Goal: Transaction & Acquisition: Obtain resource

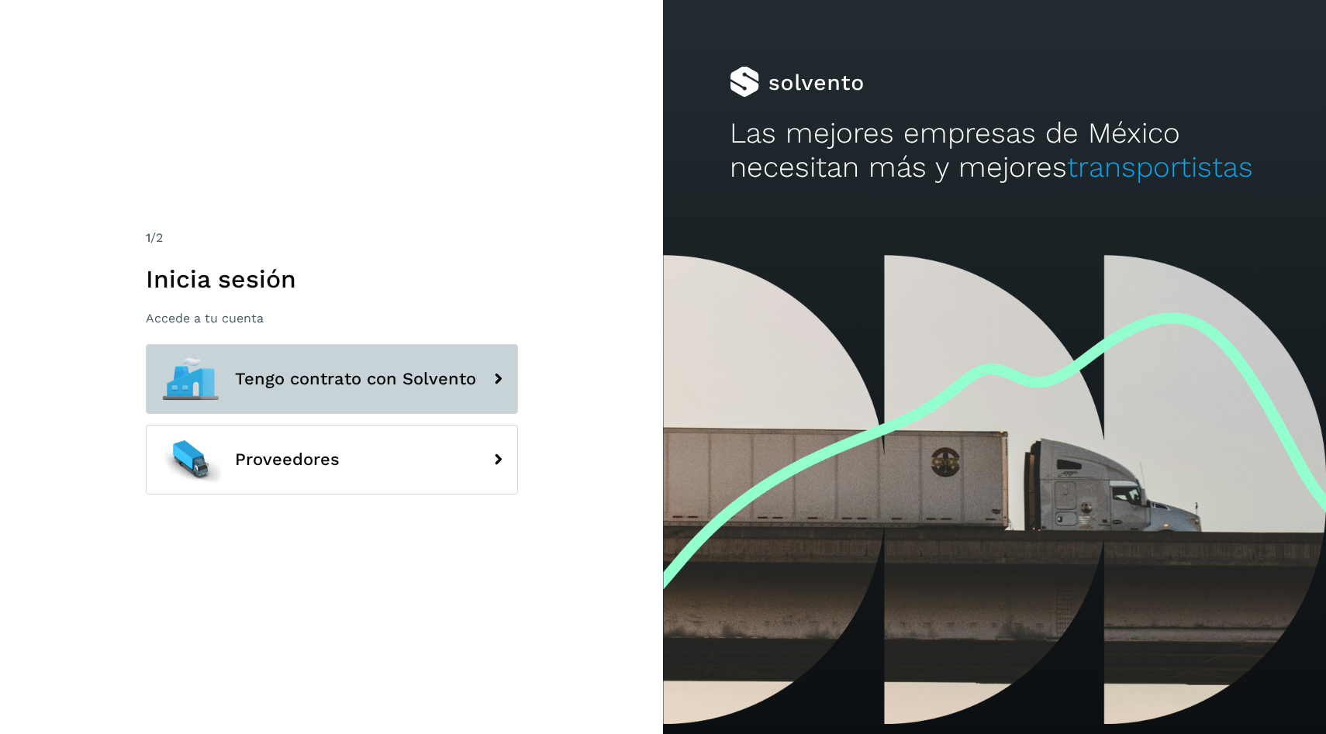
click at [409, 376] on span "Tengo contrato con Solvento" at bounding box center [355, 379] width 241 height 19
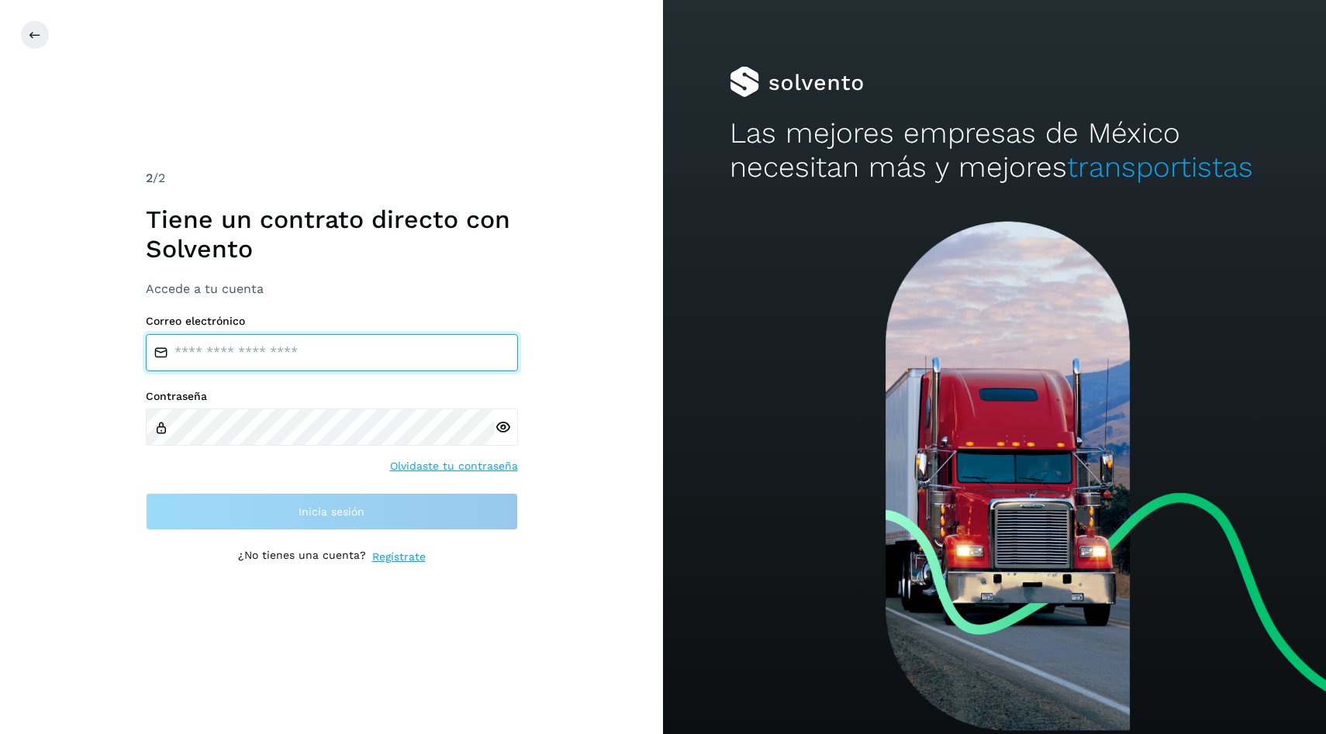
click at [392, 347] on input "email" at bounding box center [332, 352] width 372 height 37
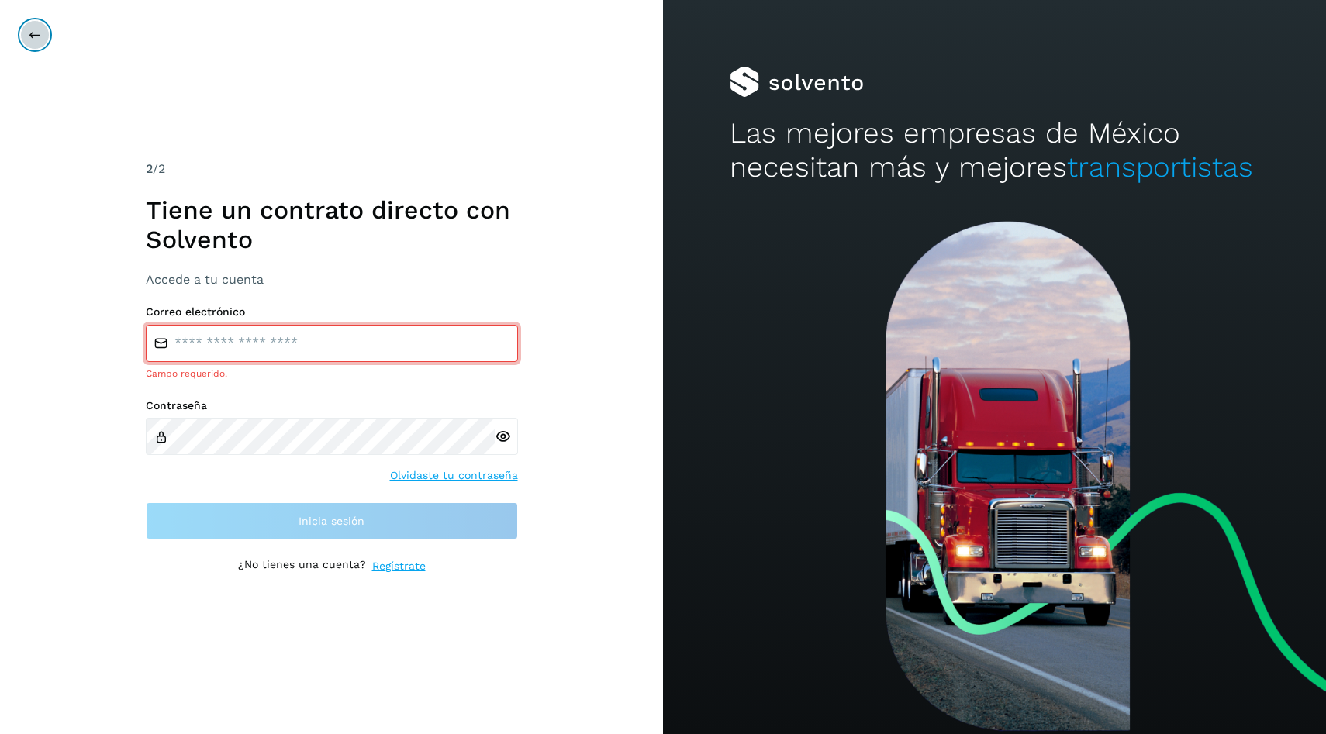
click at [34, 31] on icon at bounding box center [35, 35] width 12 height 12
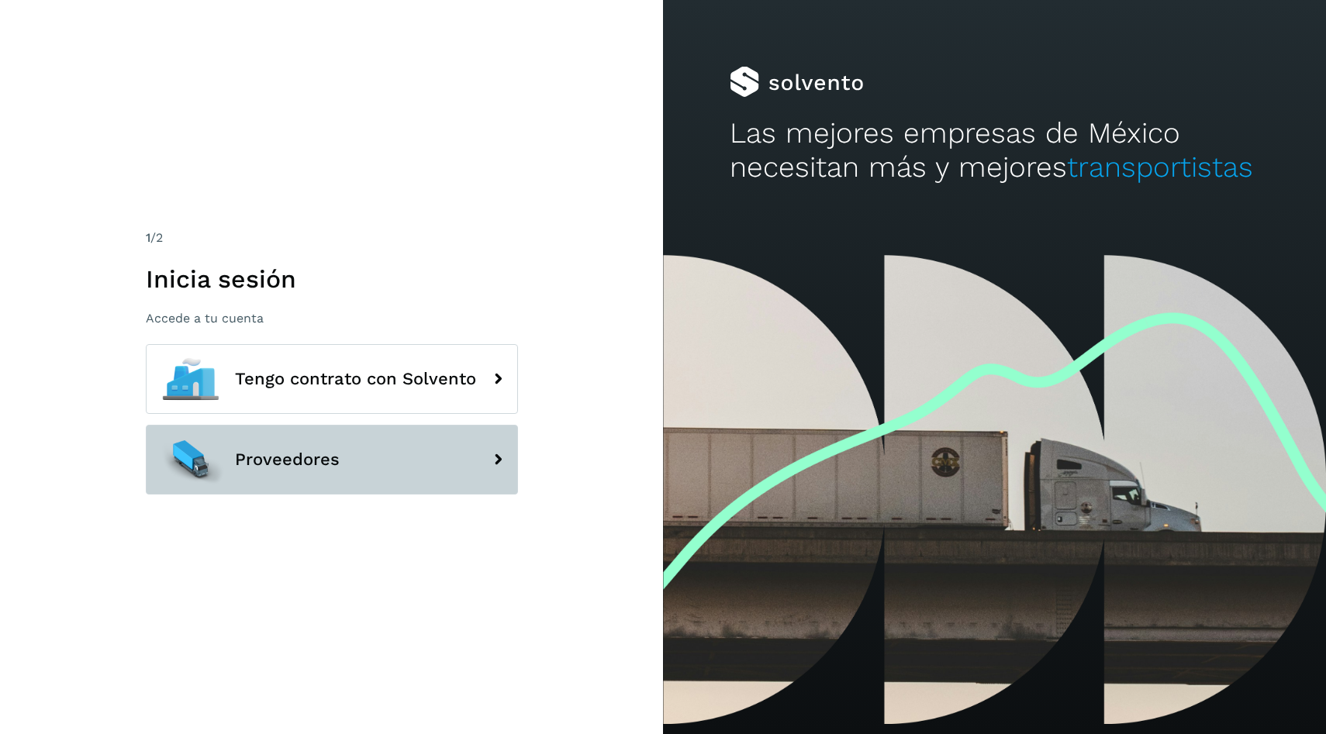
click at [266, 472] on button "Proveedores" at bounding box center [332, 460] width 372 height 70
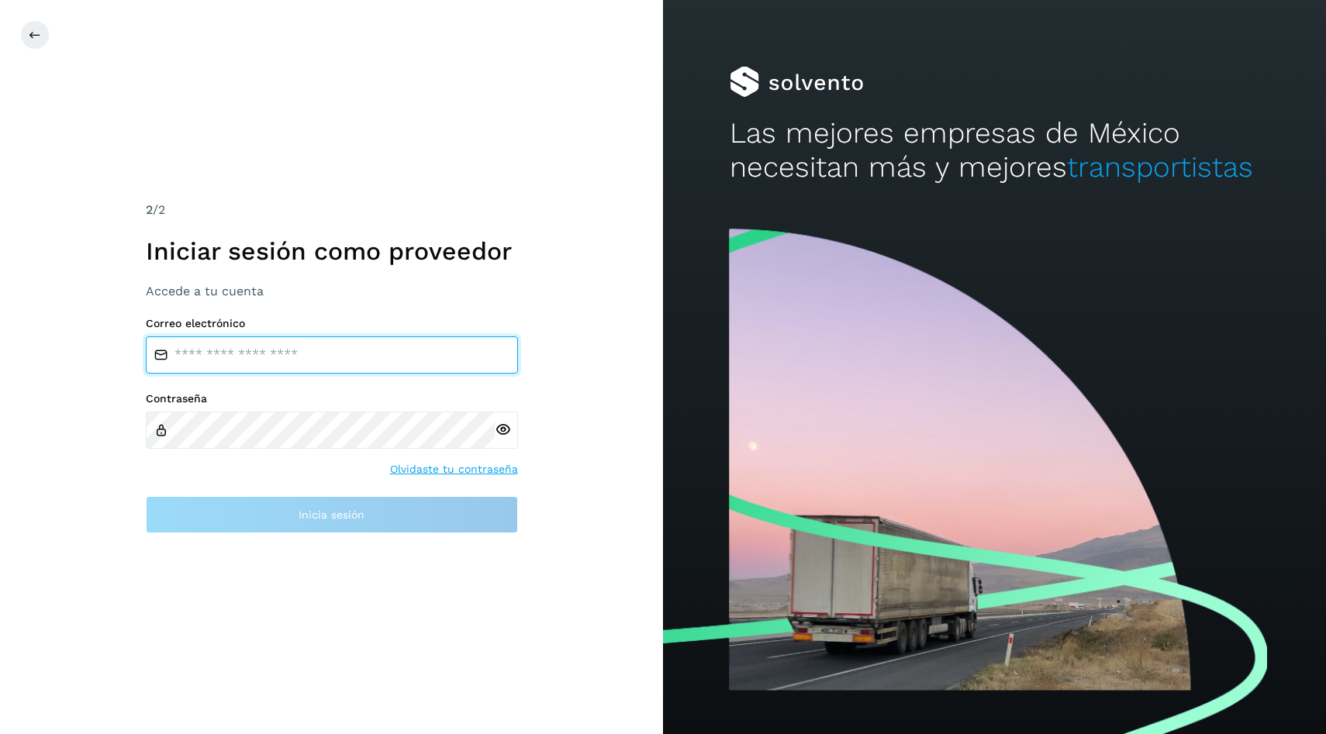
click at [317, 347] on input "email" at bounding box center [332, 355] width 372 height 37
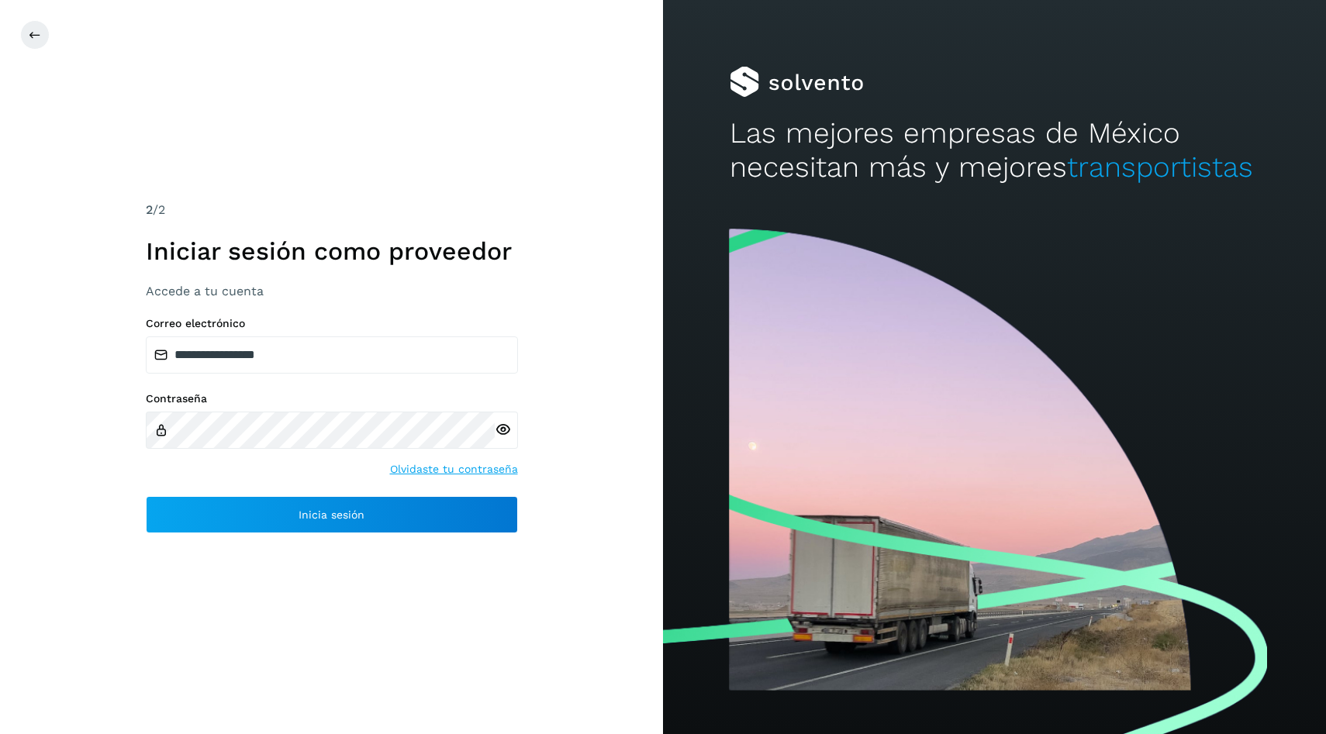
click at [357, 563] on div "**********" at bounding box center [331, 367] width 663 height 734
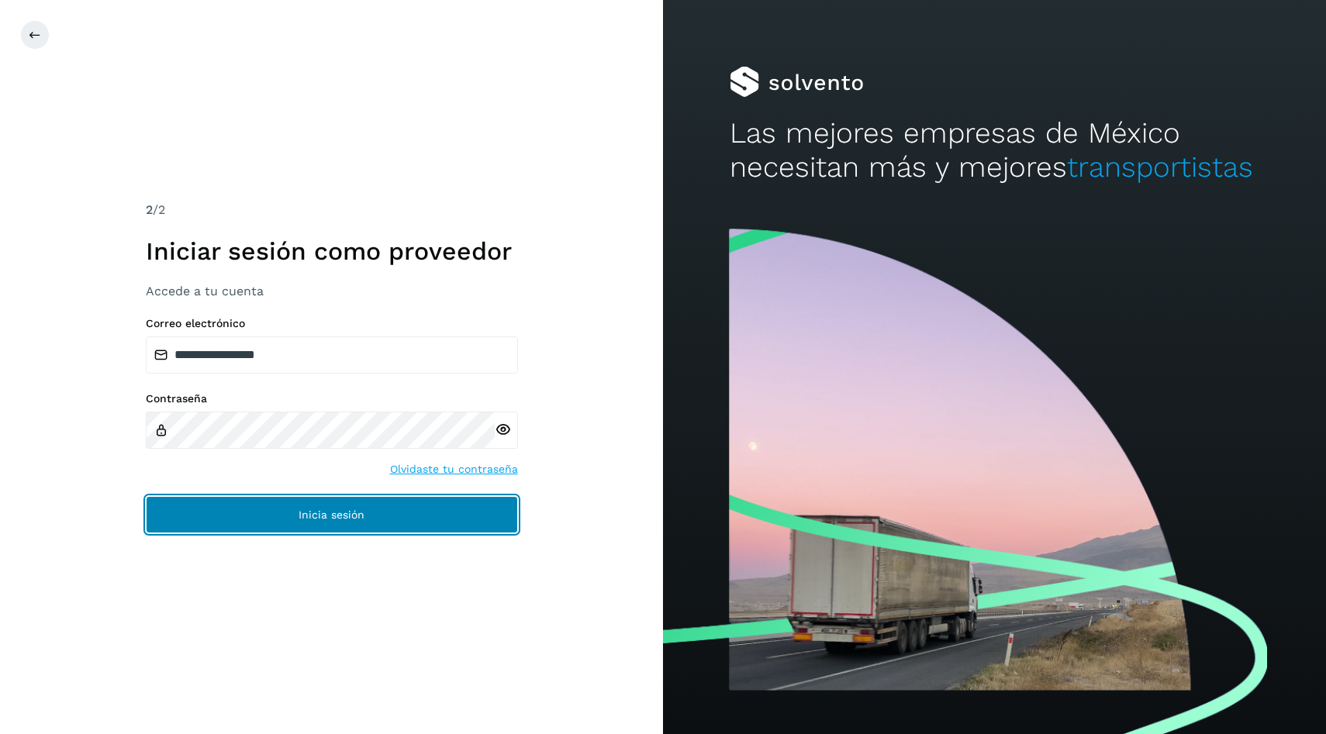
click at [346, 529] on button "Inicia sesión" at bounding box center [332, 514] width 372 height 37
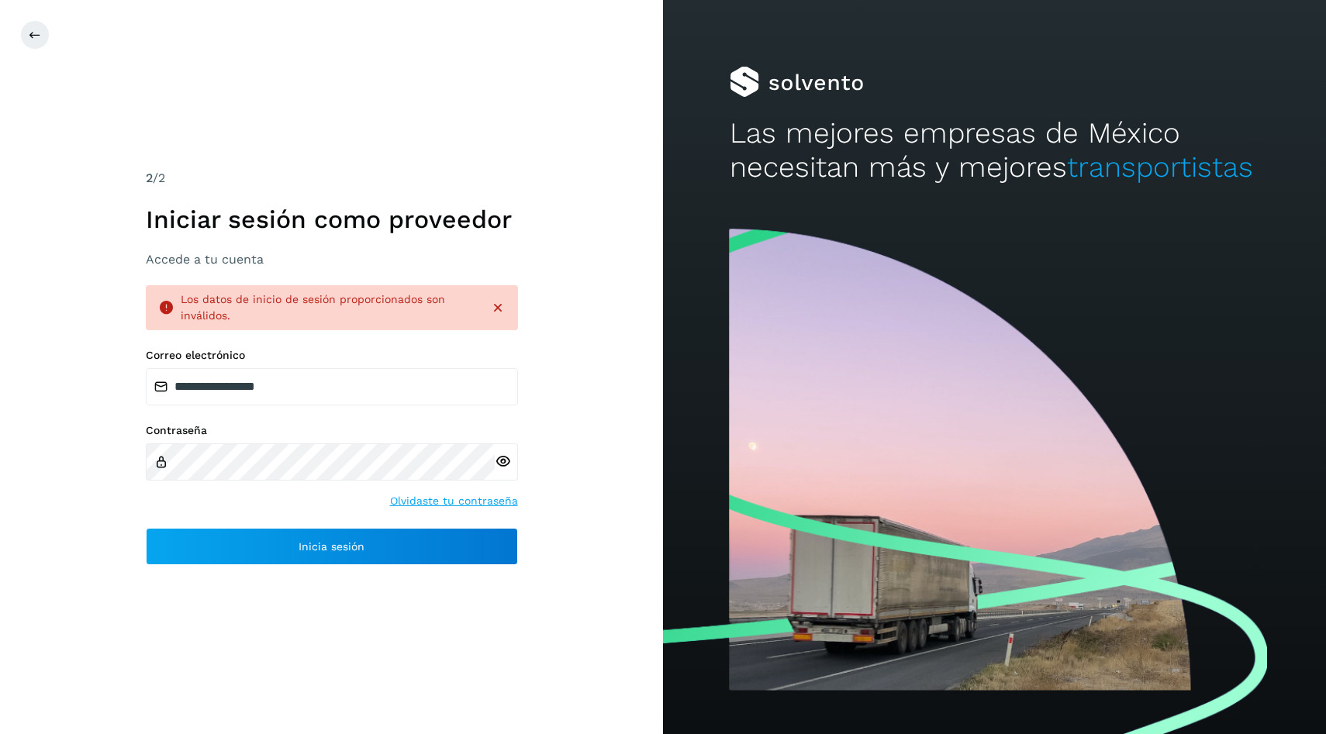
click at [500, 465] on icon at bounding box center [503, 462] width 16 height 16
click at [209, 390] on input "**********" at bounding box center [332, 386] width 372 height 37
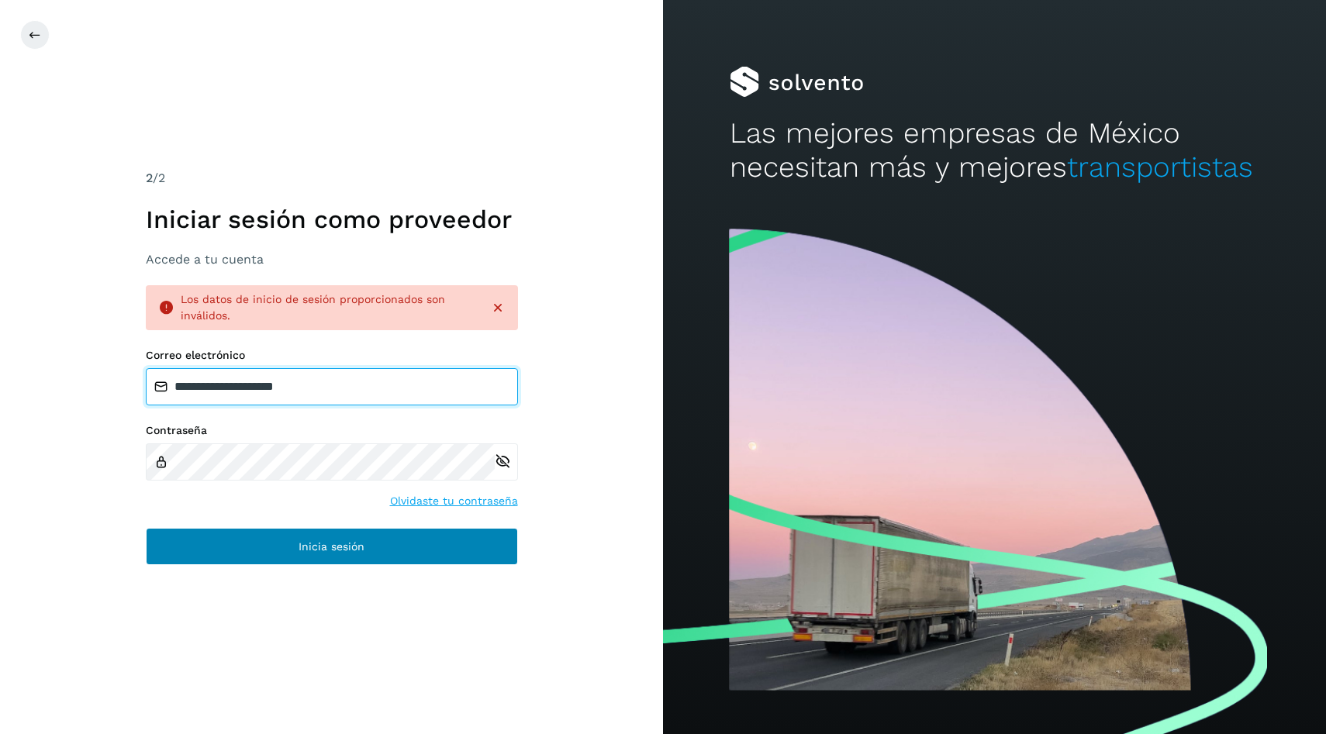
type input "**********"
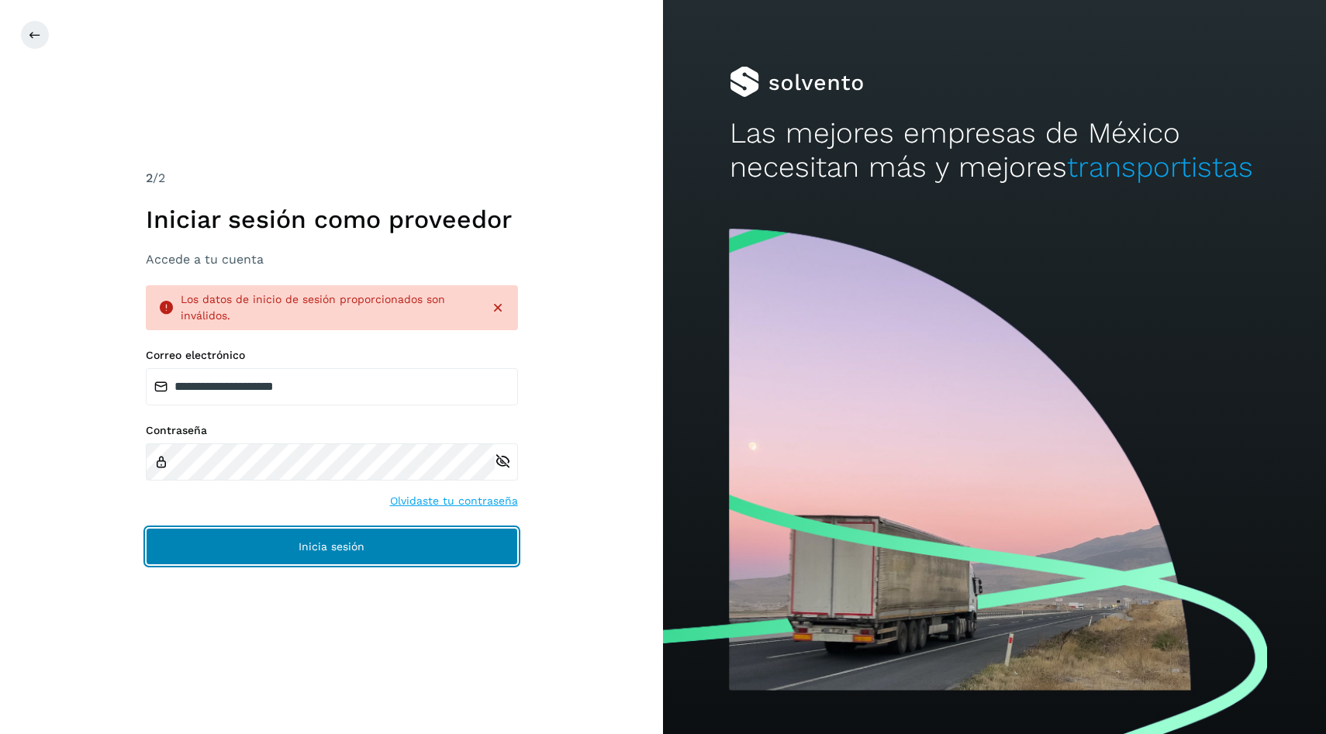
click at [292, 565] on button "Inicia sesión" at bounding box center [332, 546] width 372 height 37
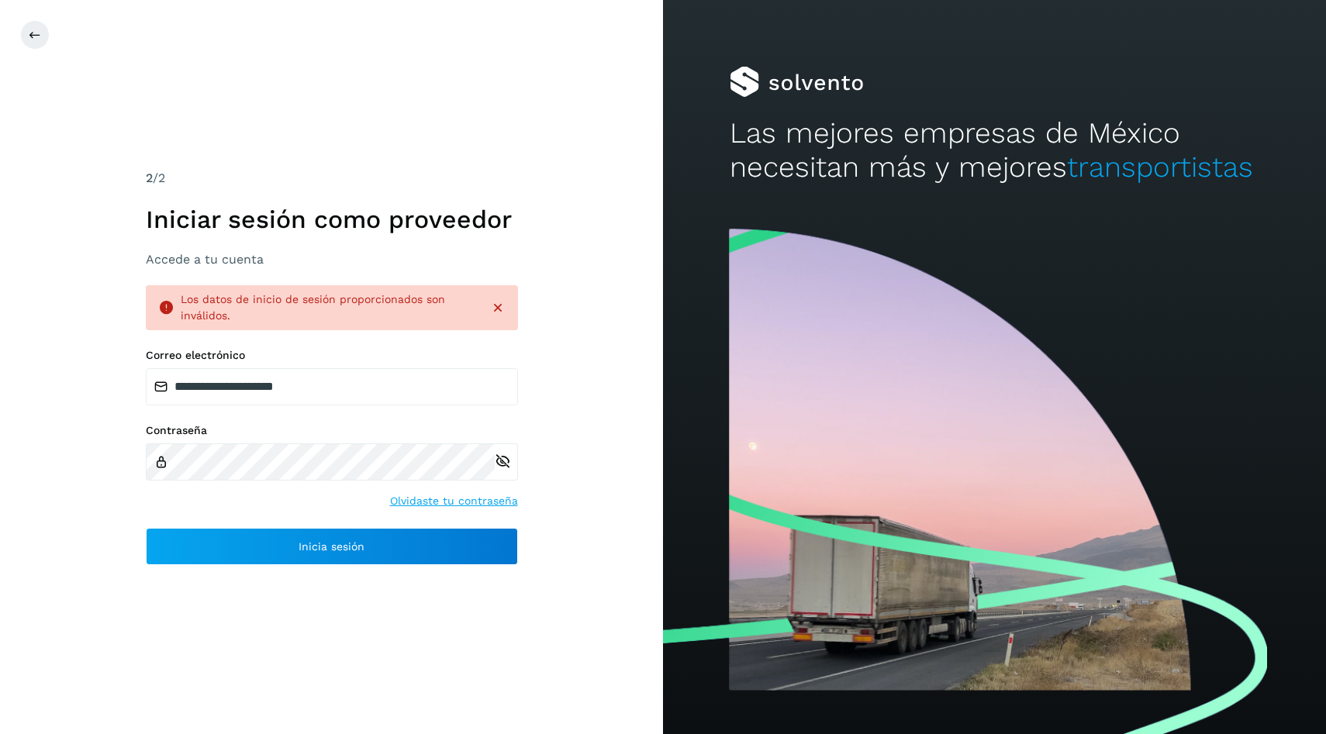
click at [537, 600] on div "**********" at bounding box center [331, 367] width 663 height 734
click at [493, 307] on icon at bounding box center [498, 308] width 16 height 16
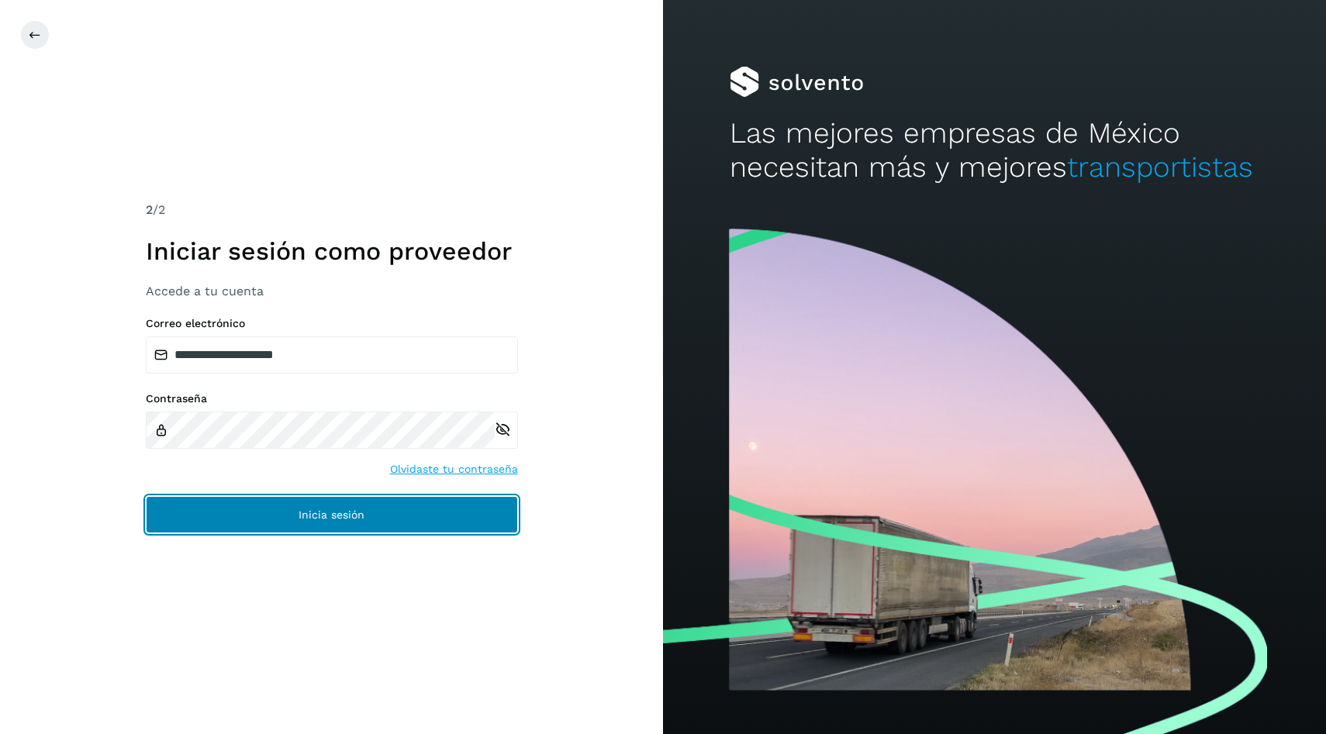
click at [320, 513] on span "Inicia sesión" at bounding box center [332, 515] width 66 height 11
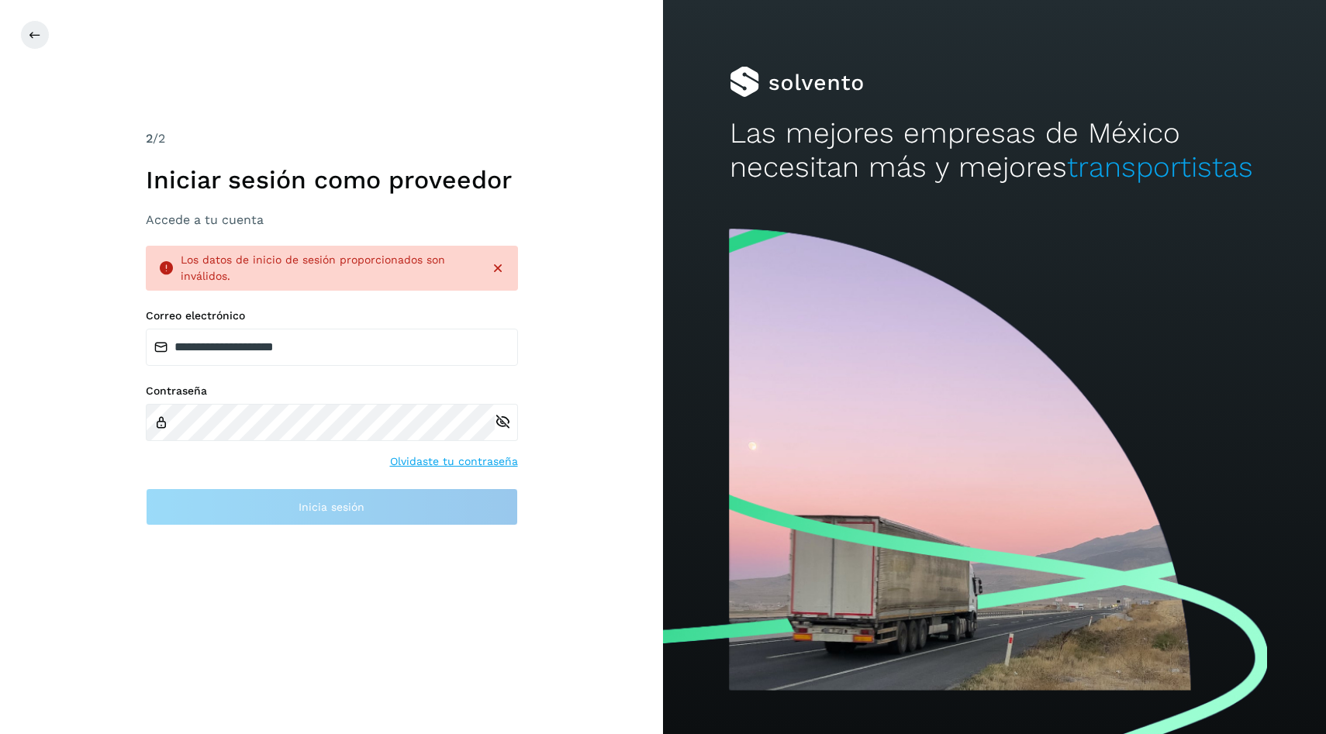
click at [47, 49] on div at bounding box center [683, 34] width 1326 height 29
click at [34, 34] on icon at bounding box center [35, 35] width 12 height 12
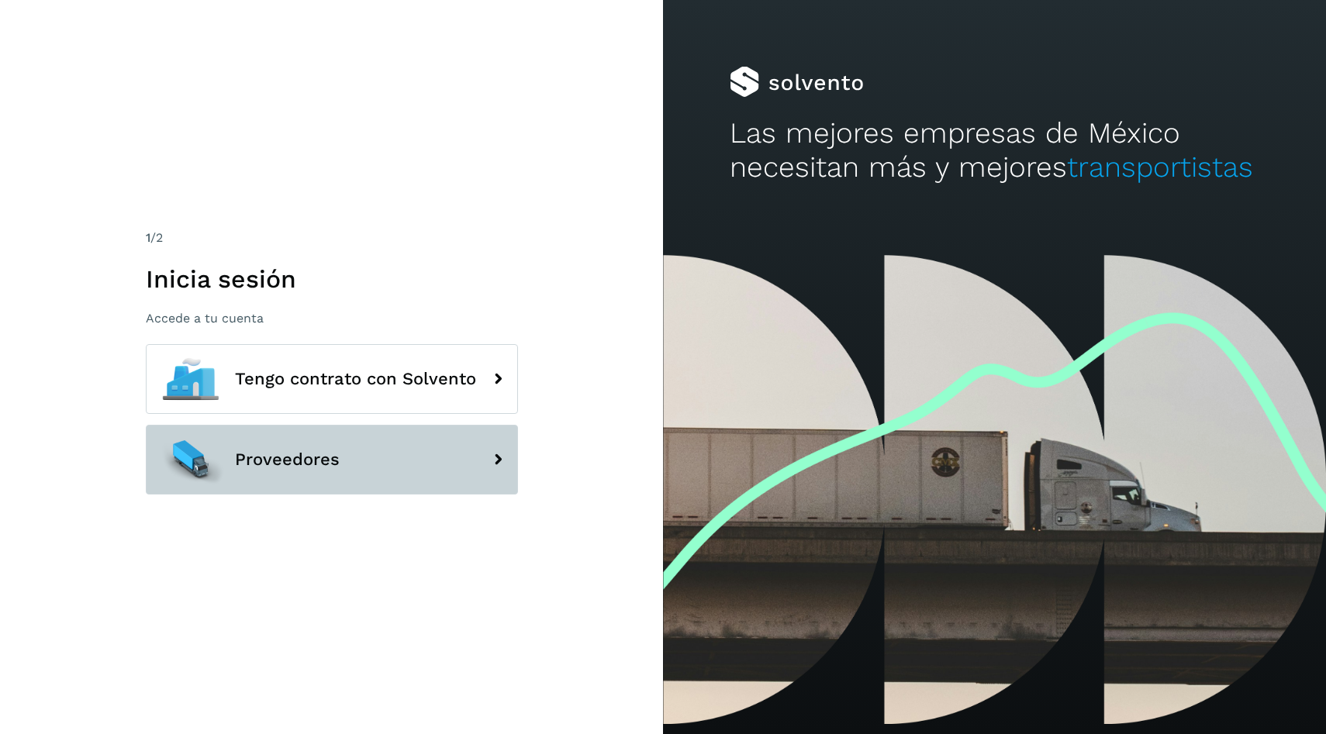
click at [392, 429] on button "Proveedores" at bounding box center [332, 460] width 372 height 70
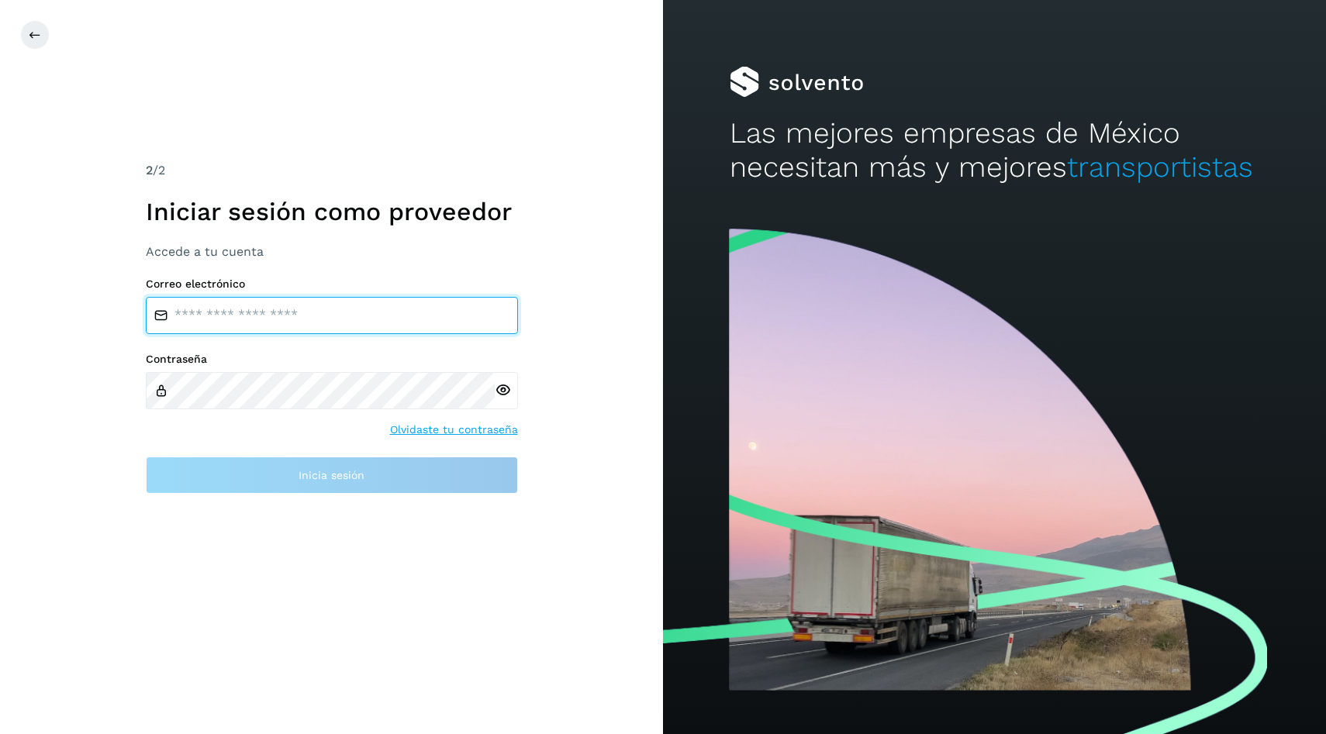
click at [405, 315] on input "email" at bounding box center [332, 315] width 372 height 37
type input "**********"
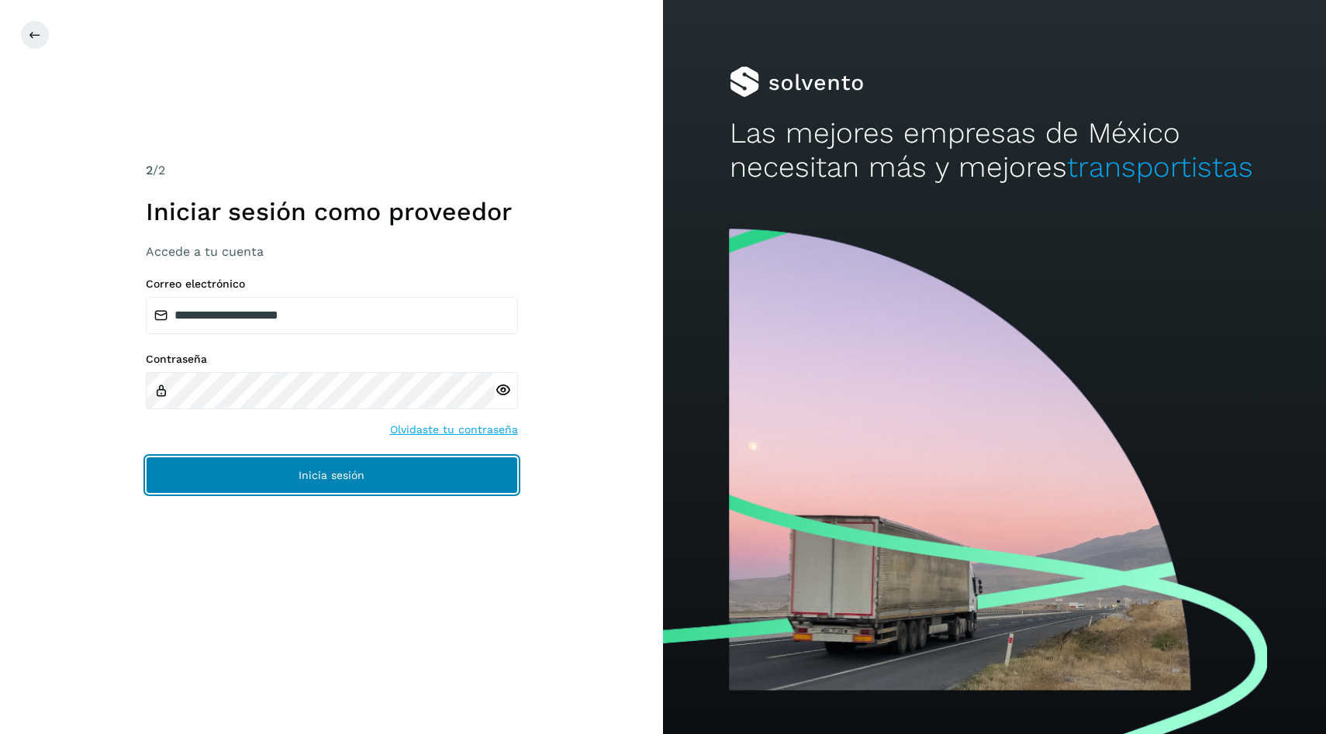
click at [399, 484] on button "Inicia sesión" at bounding box center [332, 475] width 372 height 37
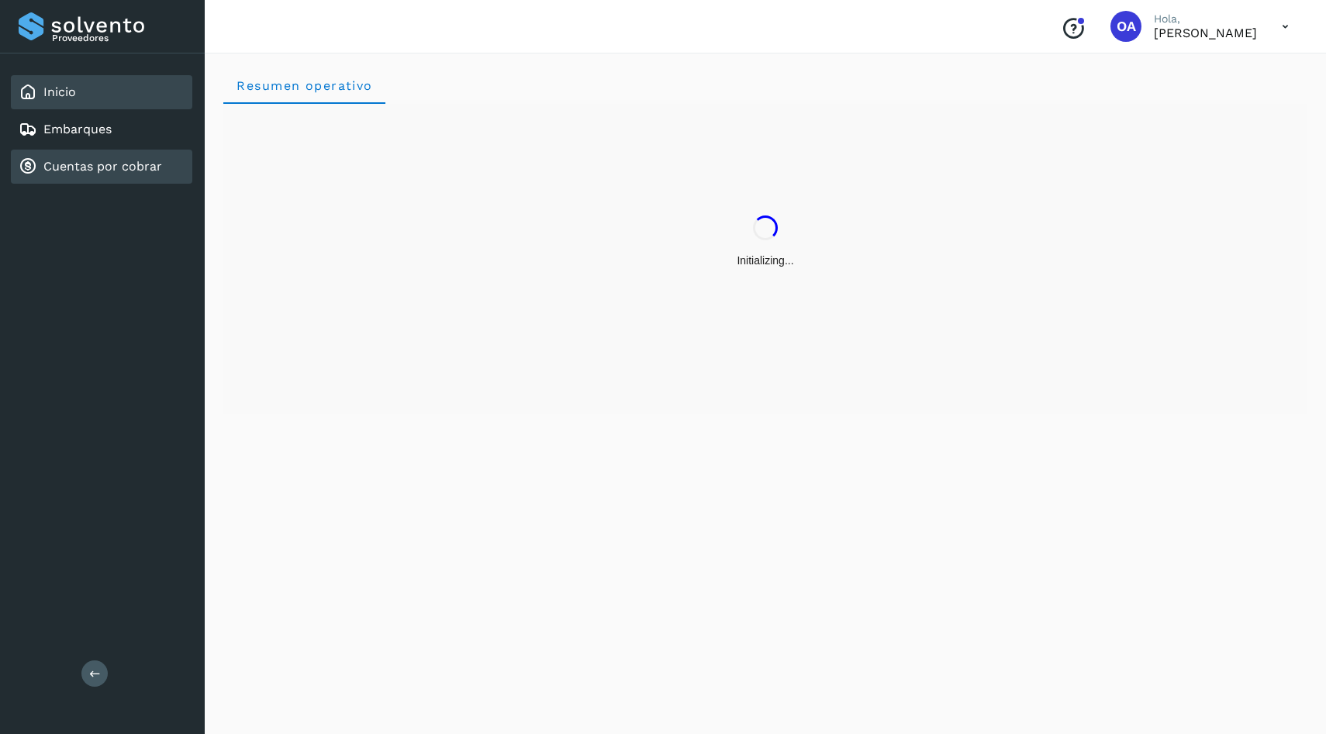
click at [151, 159] on link "Cuentas por cobrar" at bounding box center [102, 166] width 119 height 15
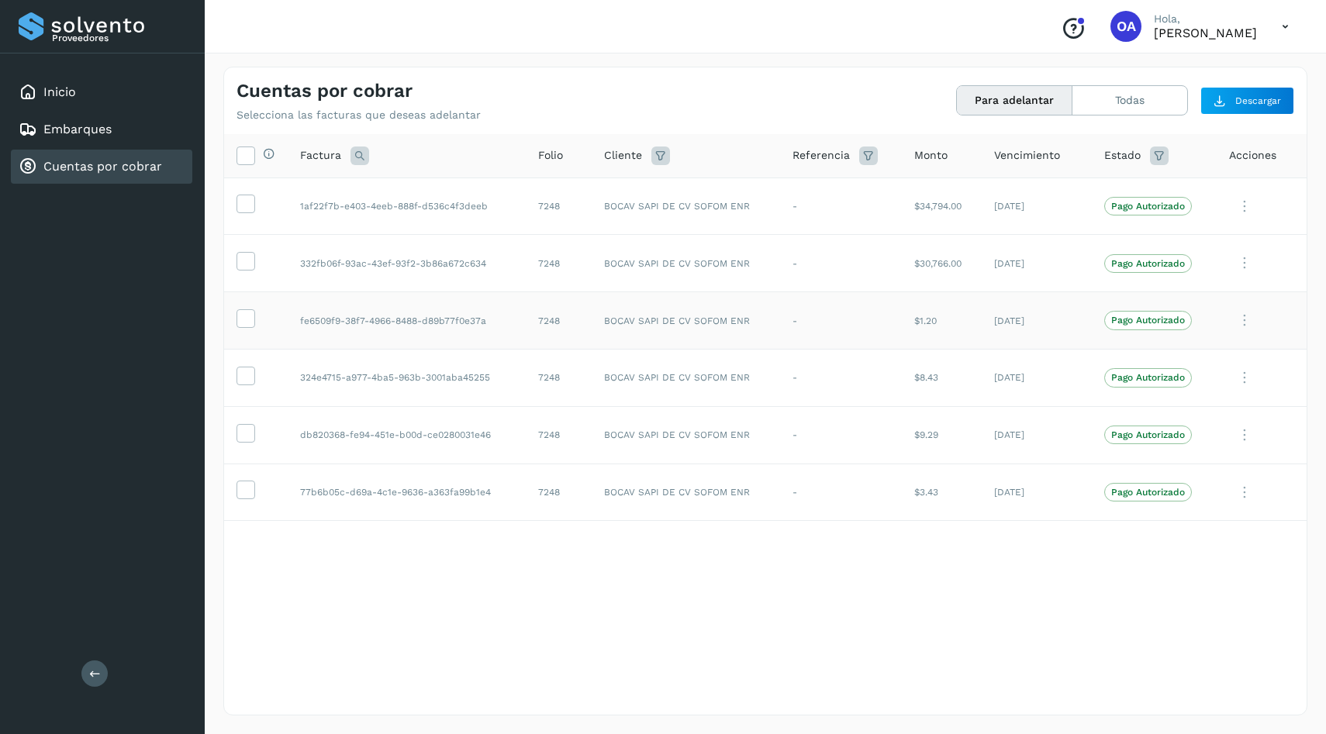
click at [248, 302] on td at bounding box center [256, 320] width 64 height 57
click at [248, 330] on td at bounding box center [256, 320] width 64 height 57
click at [250, 320] on icon at bounding box center [245, 317] width 16 height 16
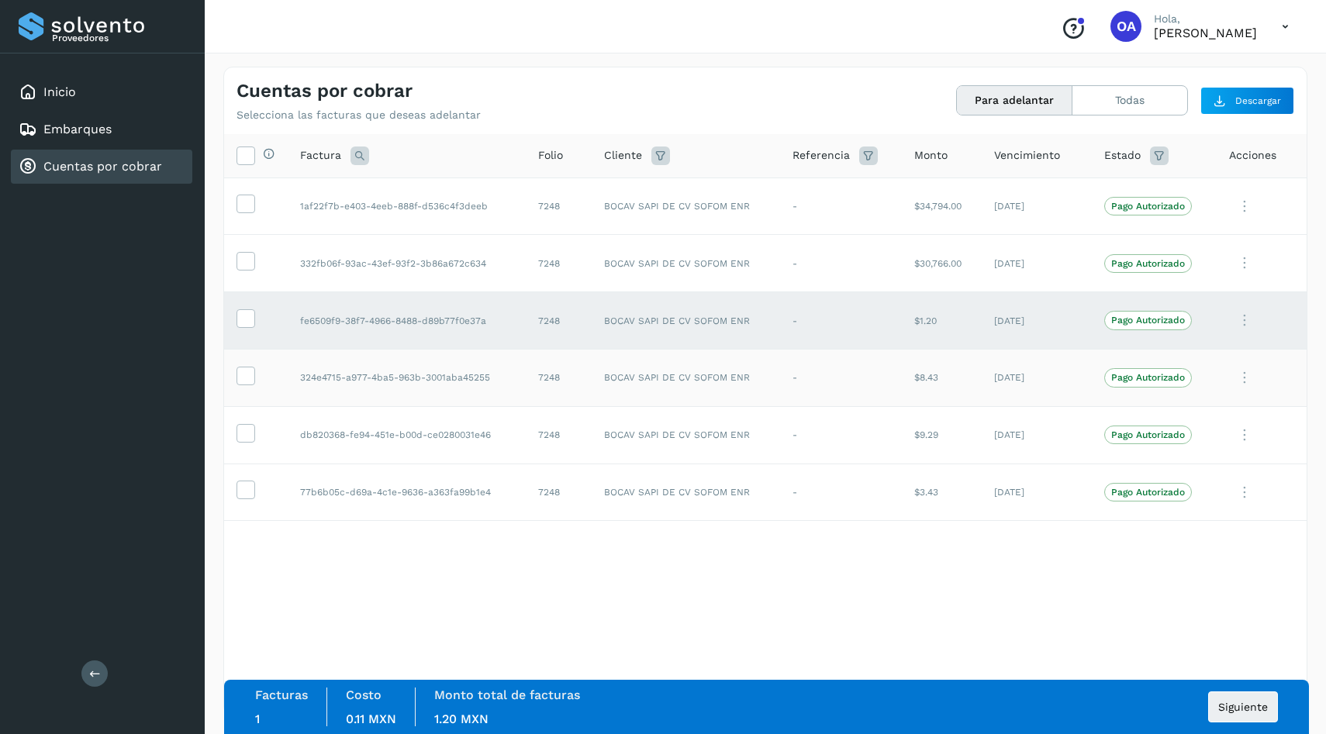
click at [252, 365] on td at bounding box center [256, 377] width 64 height 57
click at [251, 371] on icon at bounding box center [245, 375] width 16 height 16
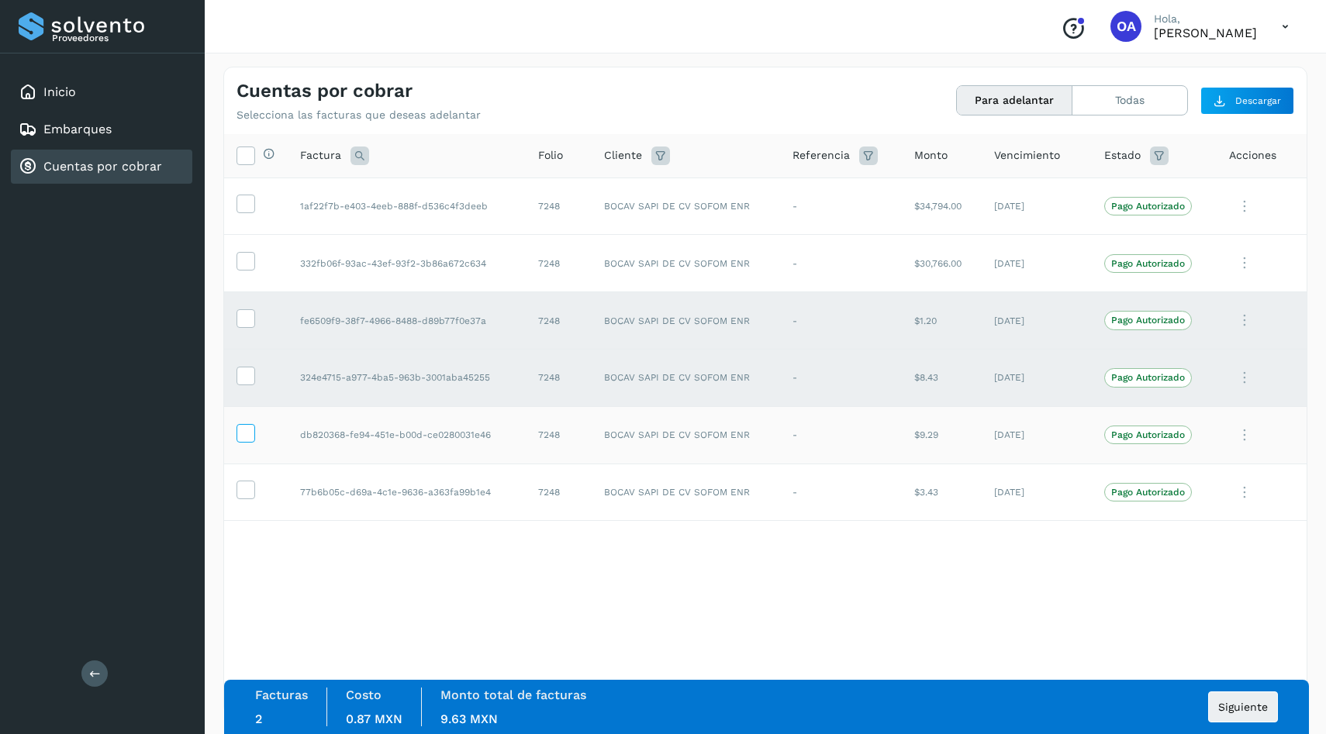
click at [244, 432] on icon at bounding box center [245, 432] width 16 height 16
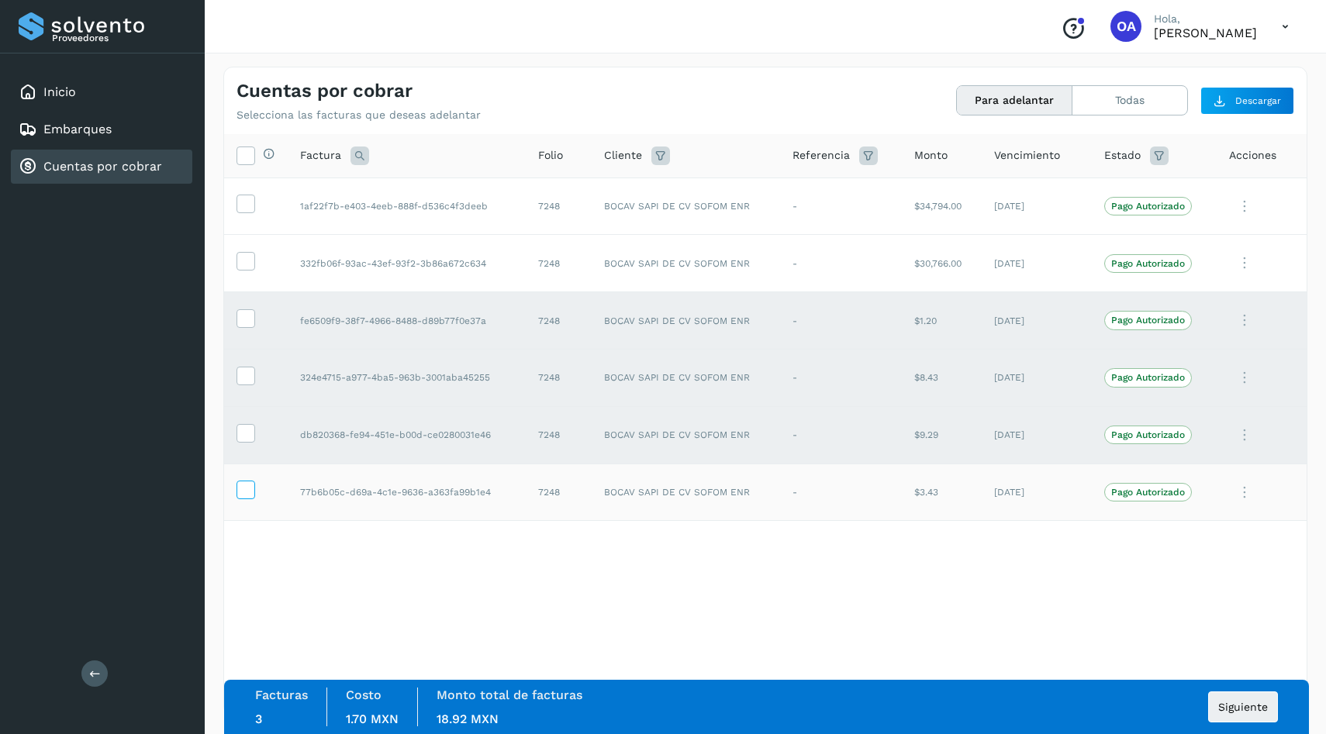
click at [248, 496] on icon at bounding box center [245, 489] width 16 height 16
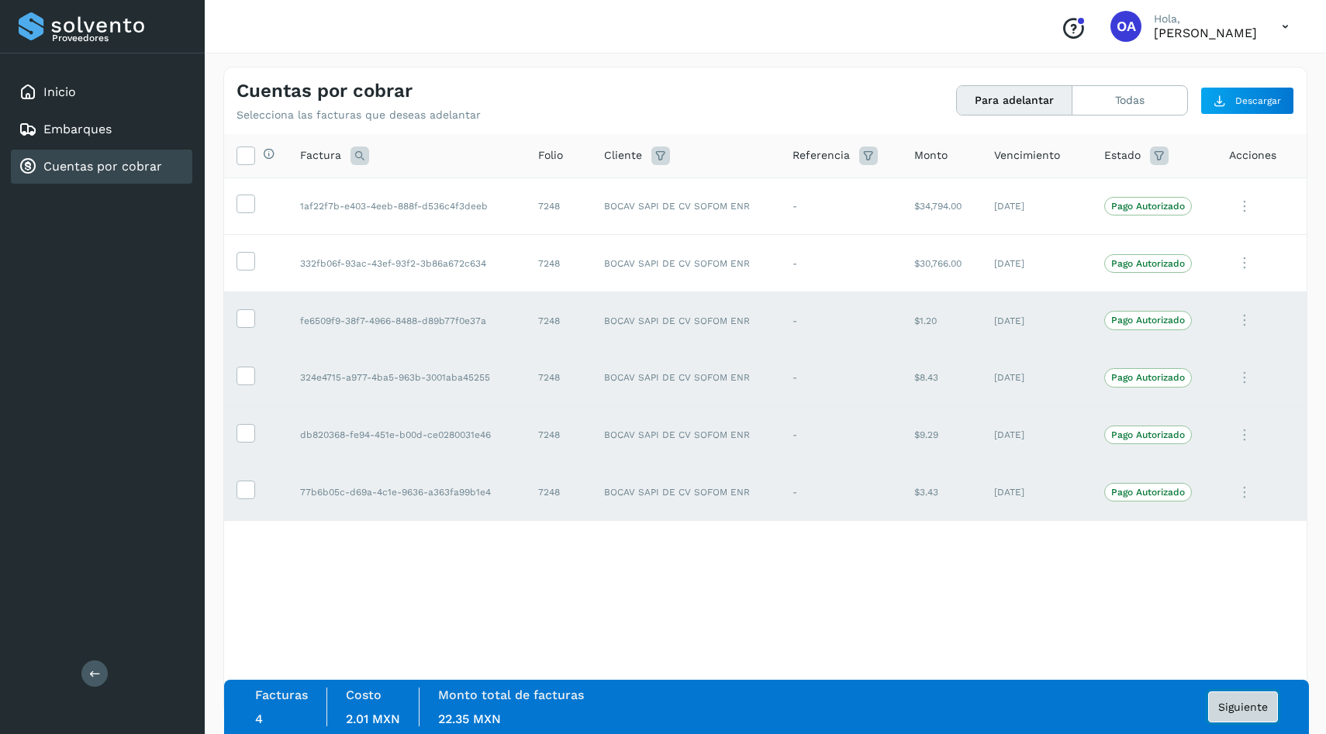
click at [1239, 710] on span "Siguiente" at bounding box center [1243, 707] width 50 height 11
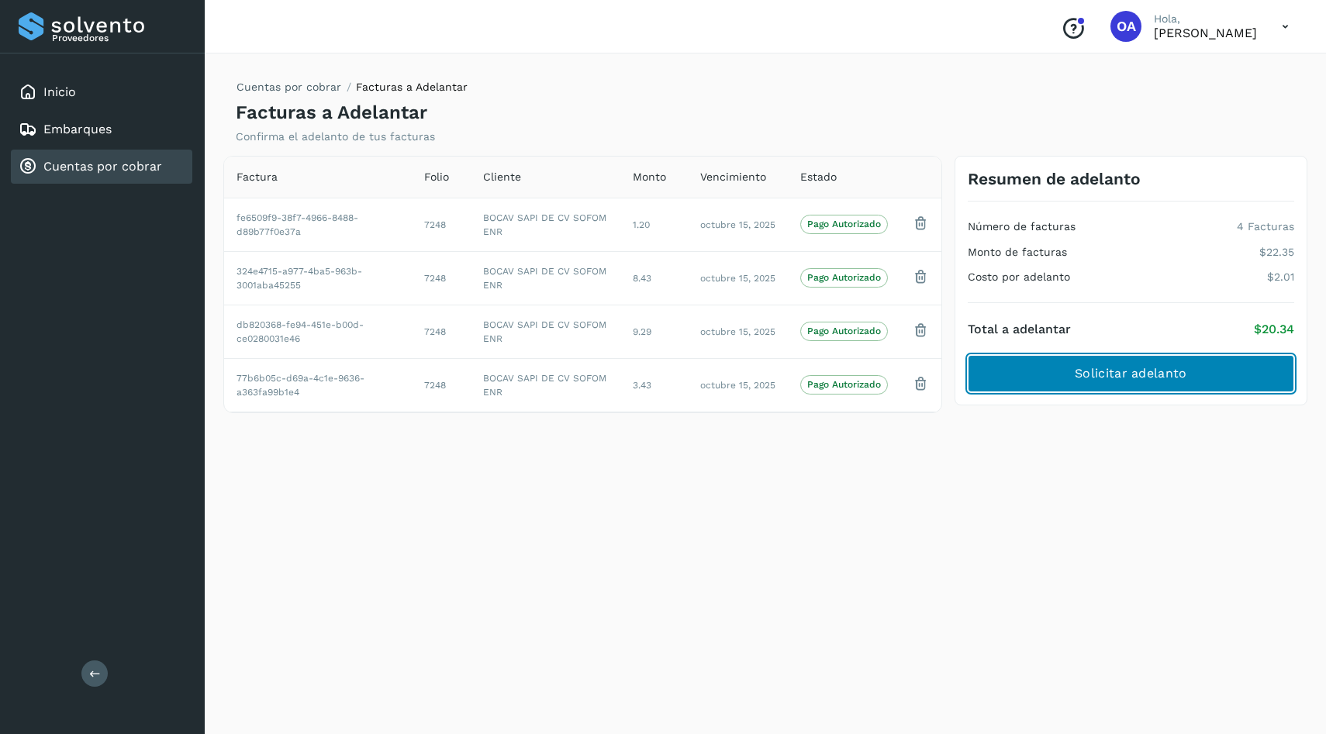
click at [1080, 375] on span "Solicitar adelanto" at bounding box center [1131, 373] width 112 height 17
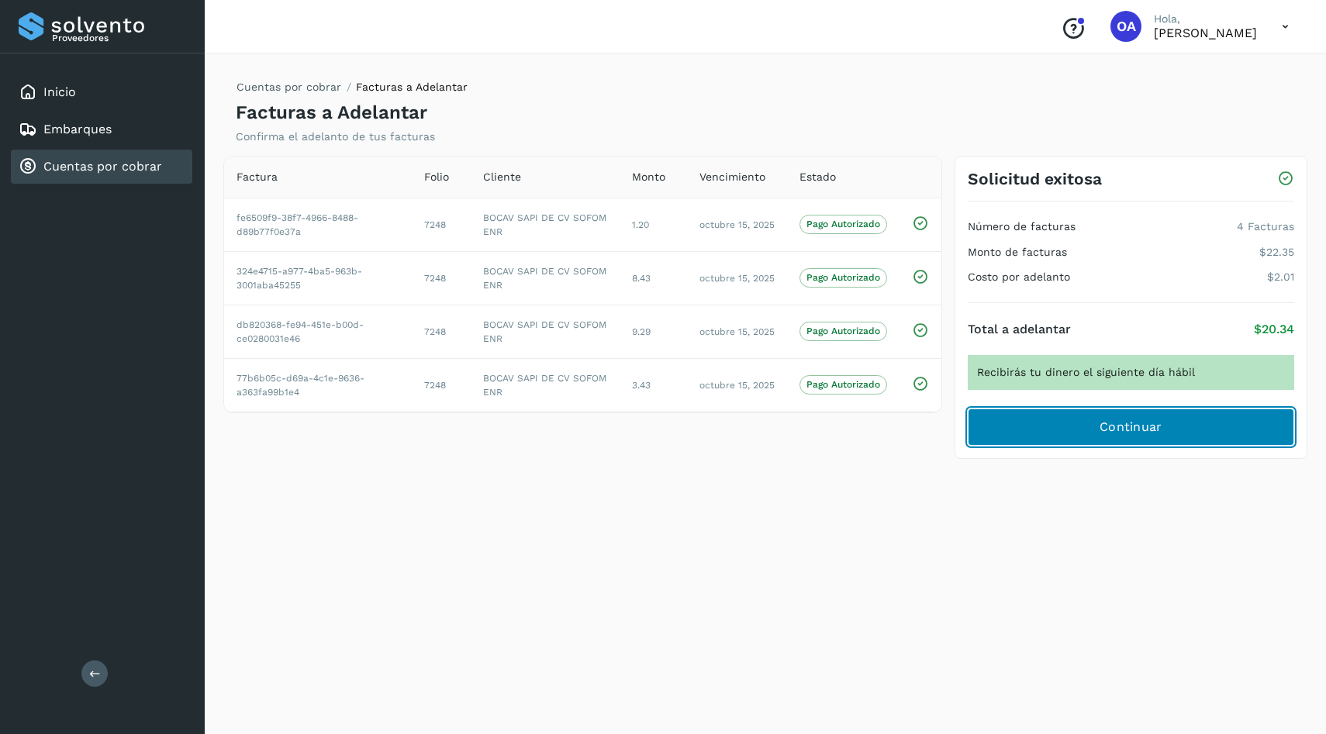
click at [1094, 434] on button "Continuar" at bounding box center [1131, 427] width 327 height 37
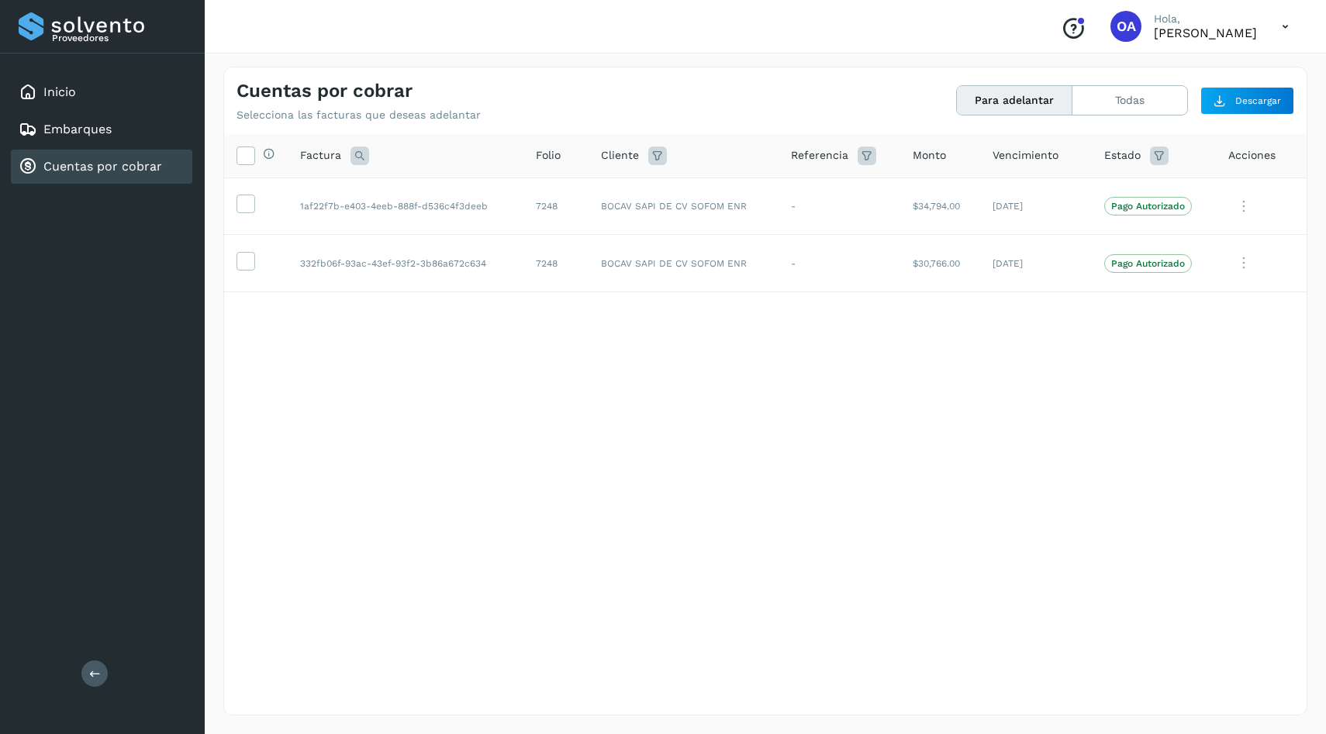
click at [966, 96] on button "Para adelantar" at bounding box center [1015, 100] width 116 height 29
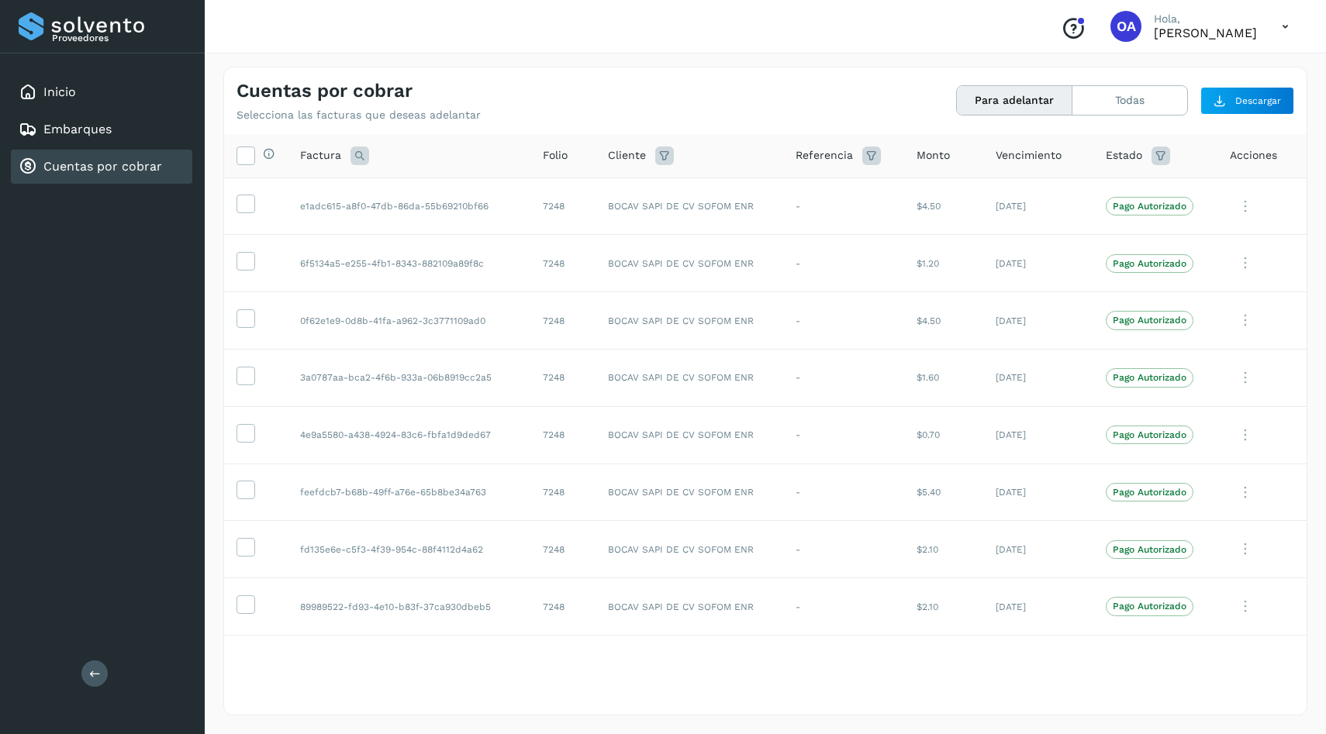
click at [999, 109] on button "Para adelantar" at bounding box center [1015, 100] width 116 height 29
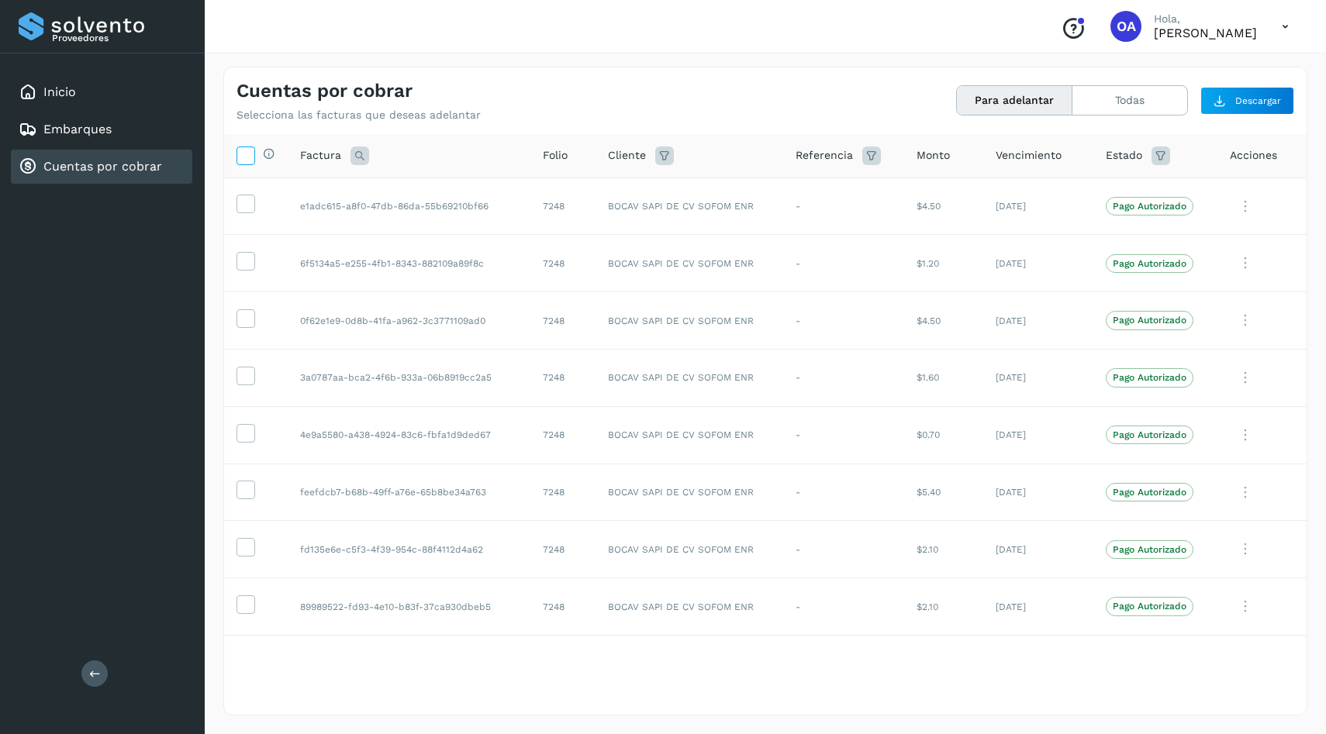
click at [239, 147] on label at bounding box center [246, 156] width 19 height 19
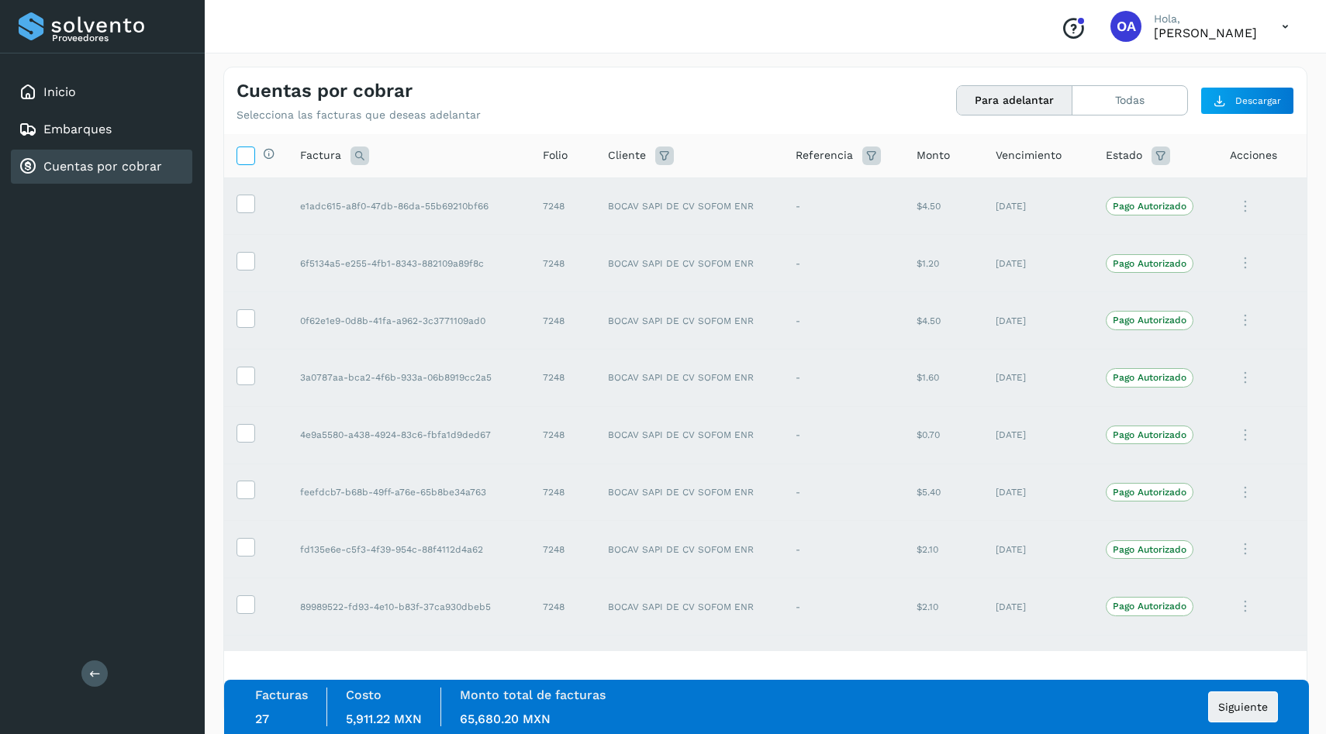
click at [248, 154] on icon at bounding box center [245, 155] width 16 height 16
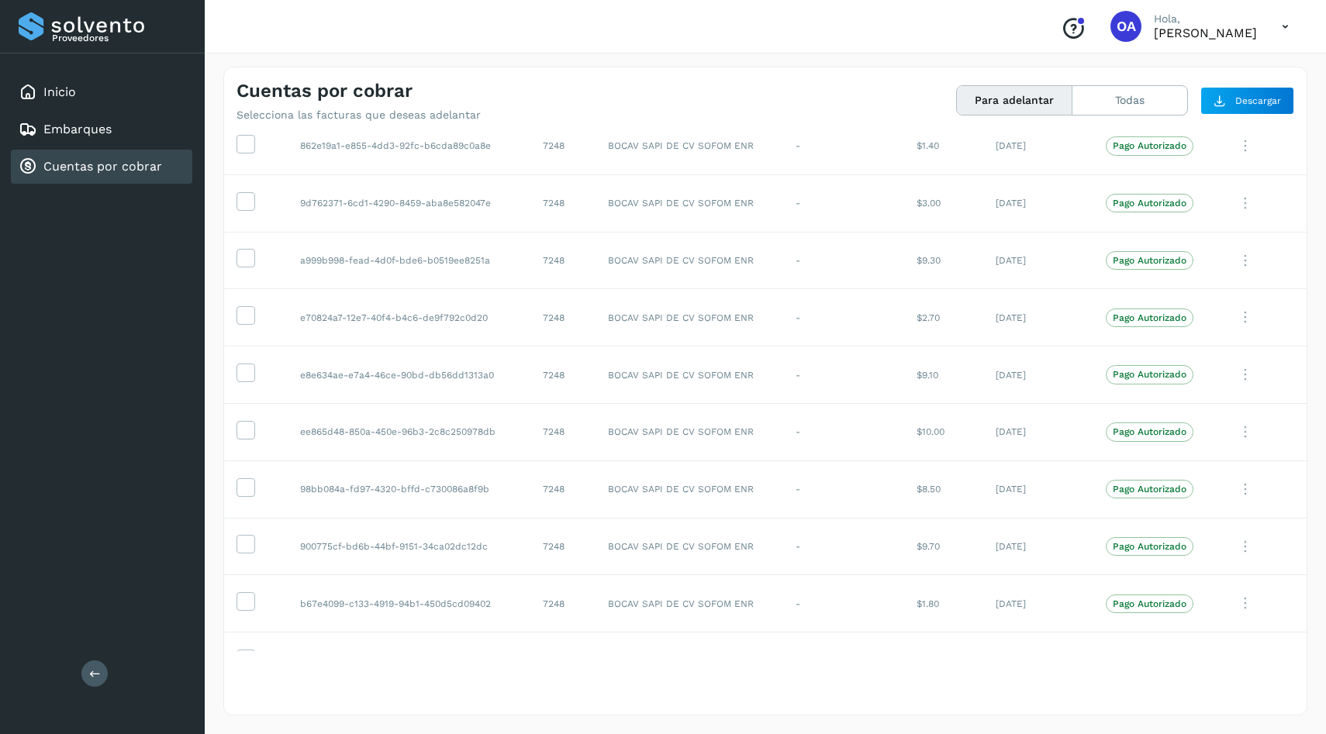
scroll to position [1415, 0]
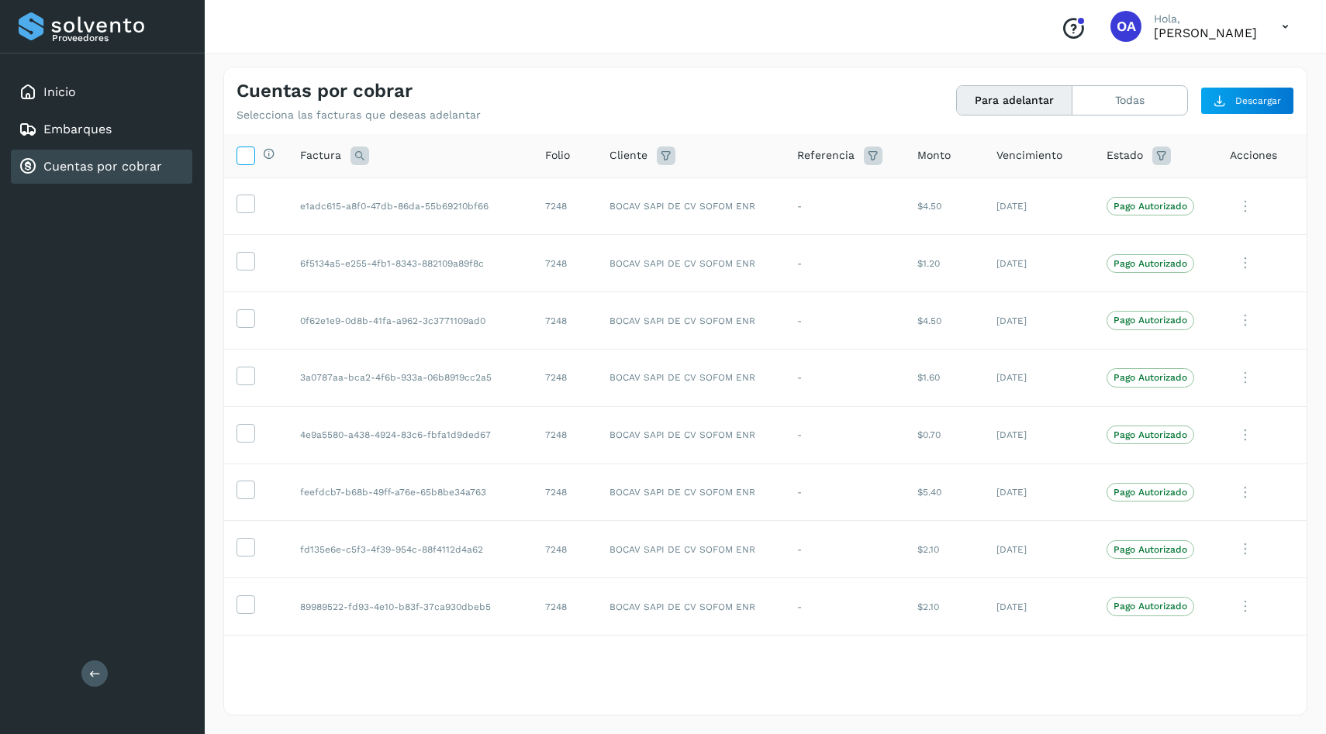
click at [244, 150] on icon at bounding box center [245, 155] width 16 height 16
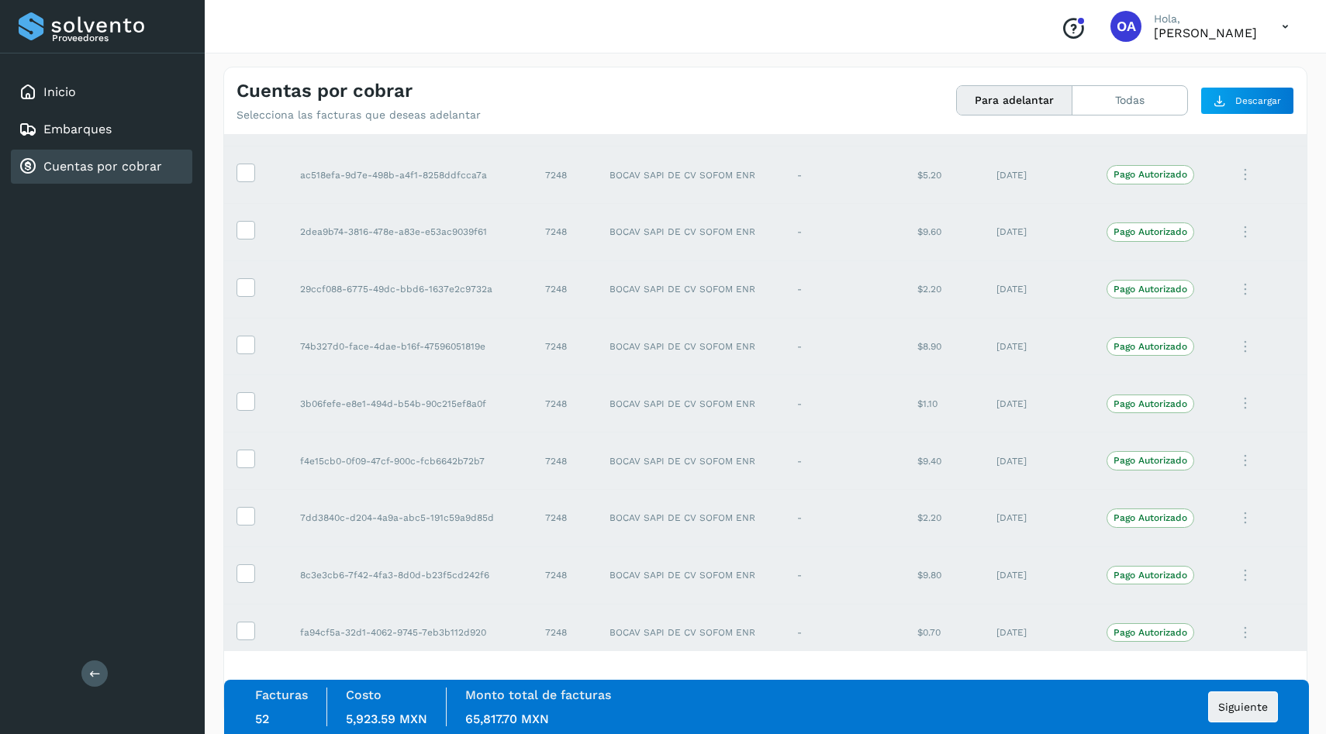
scroll to position [2503, 0]
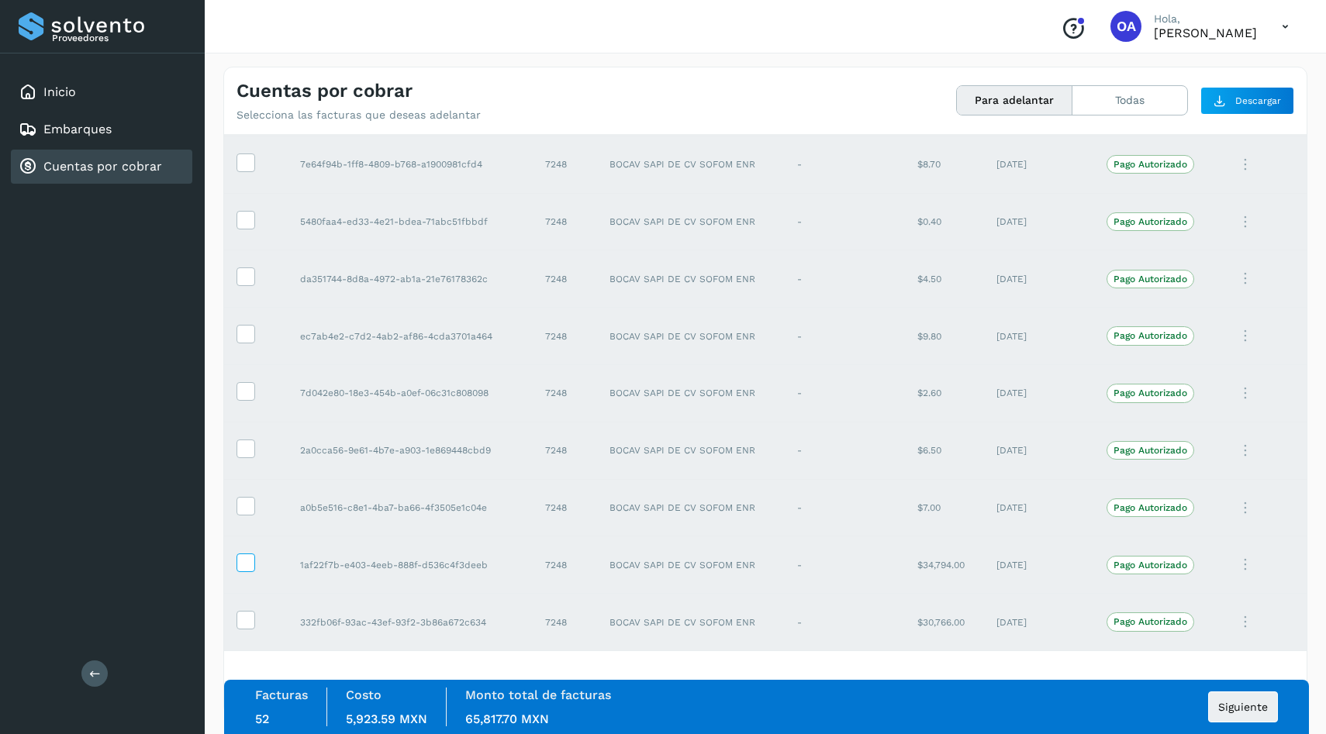
click at [251, 558] on icon at bounding box center [245, 562] width 16 height 16
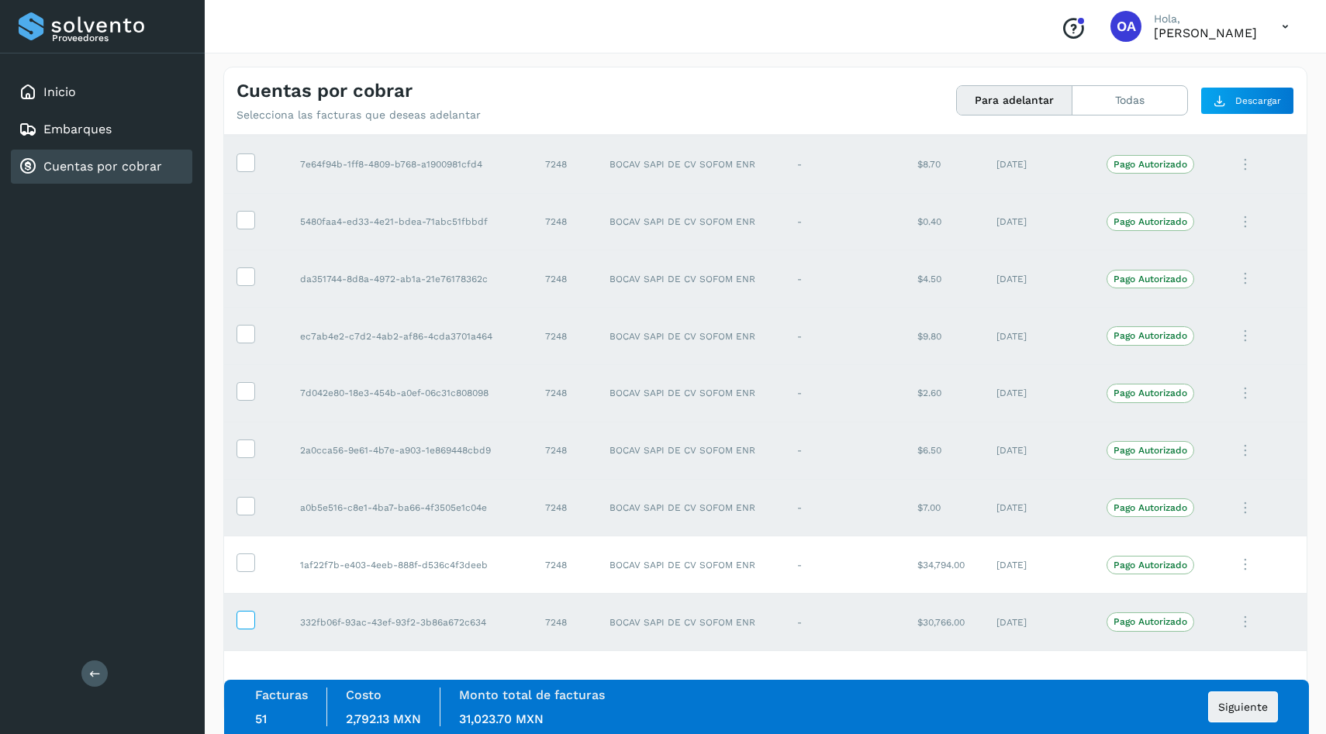
click at [251, 614] on icon at bounding box center [245, 619] width 16 height 16
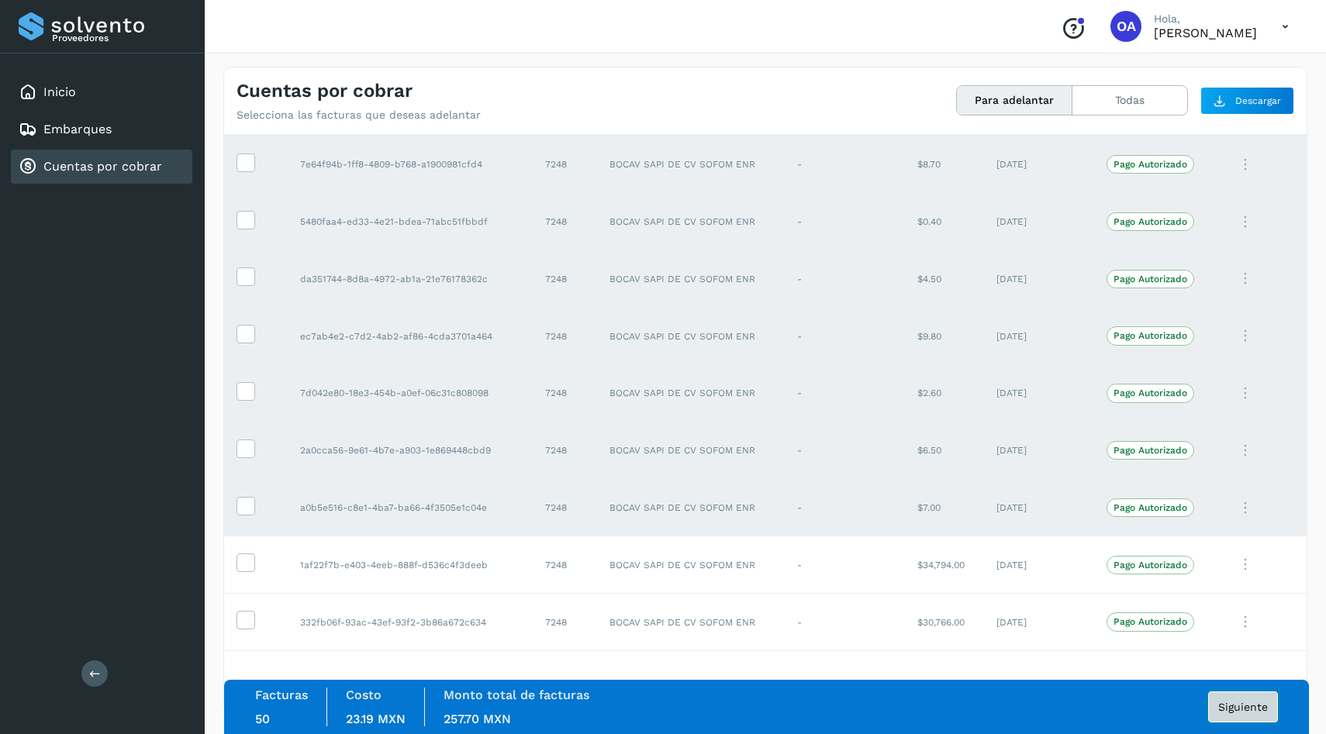
click at [1235, 703] on span "Siguiente" at bounding box center [1243, 707] width 50 height 11
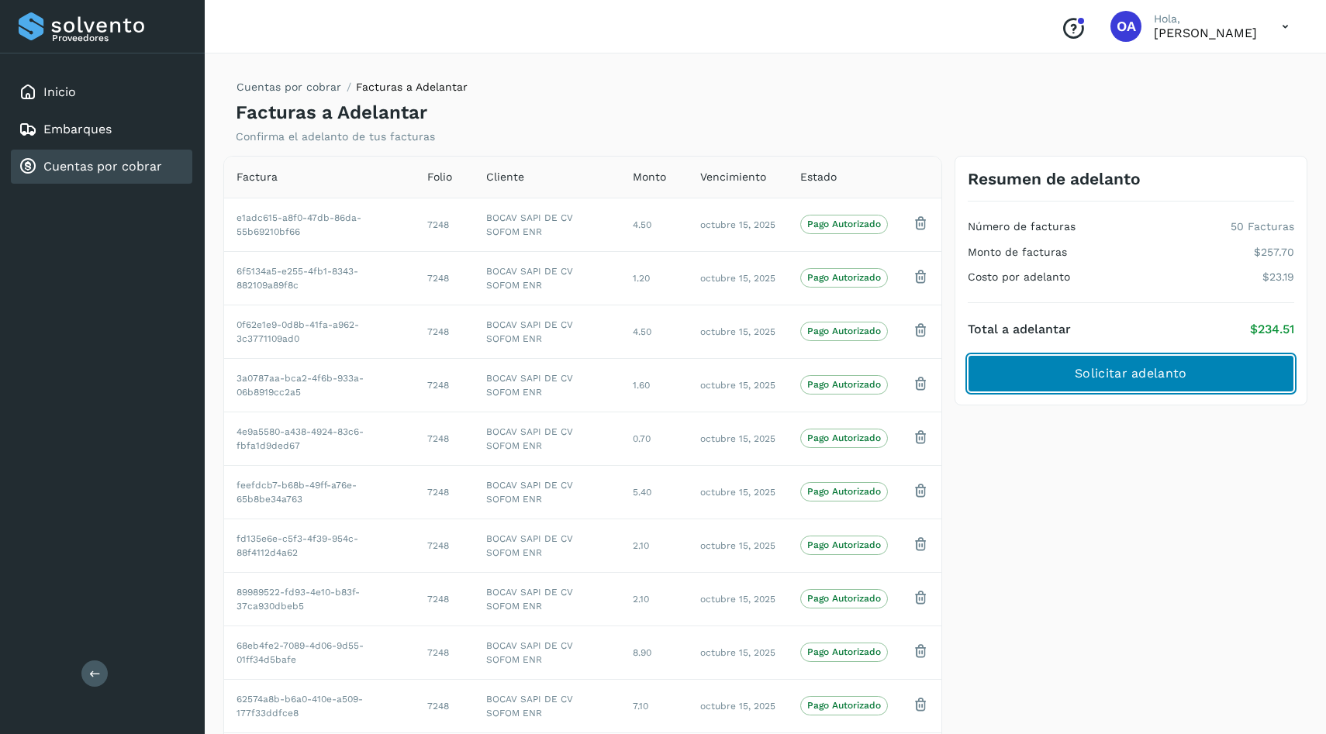
click at [1094, 365] on span "Solicitar adelanto" at bounding box center [1131, 373] width 112 height 17
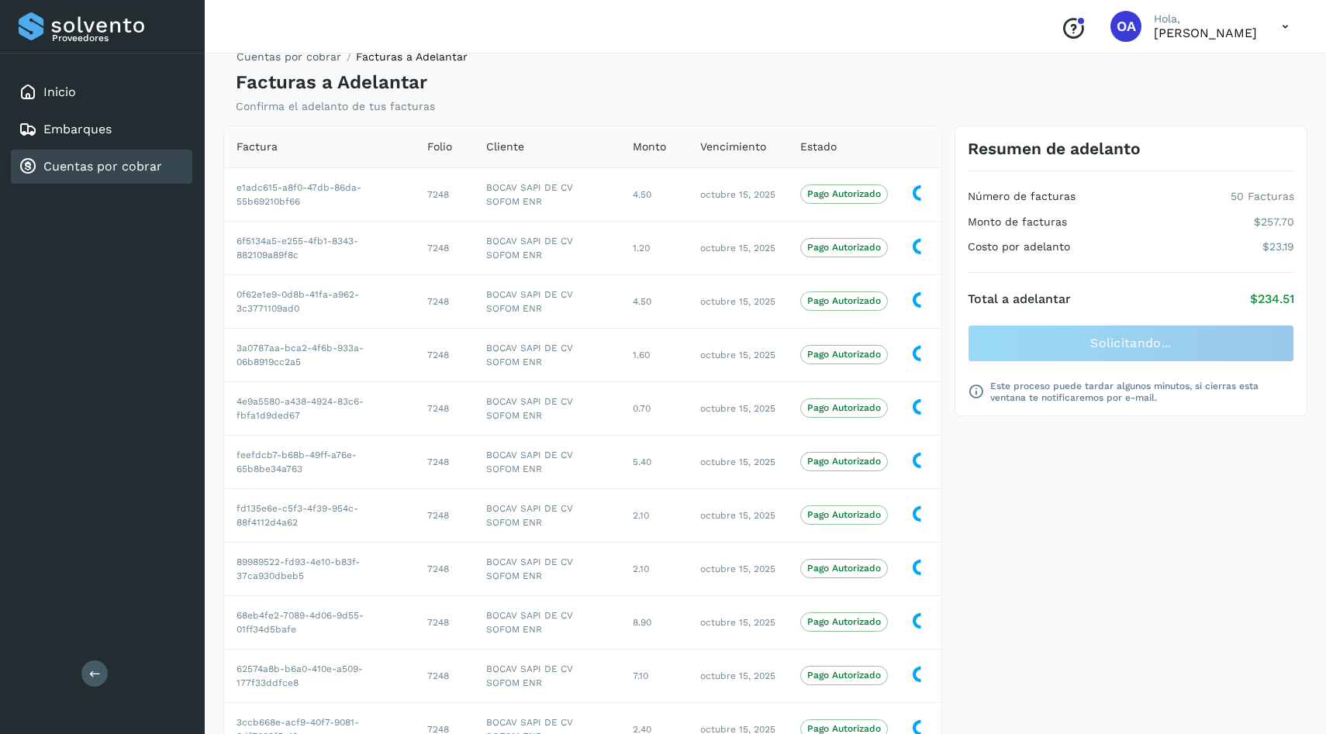
scroll to position [36, 0]
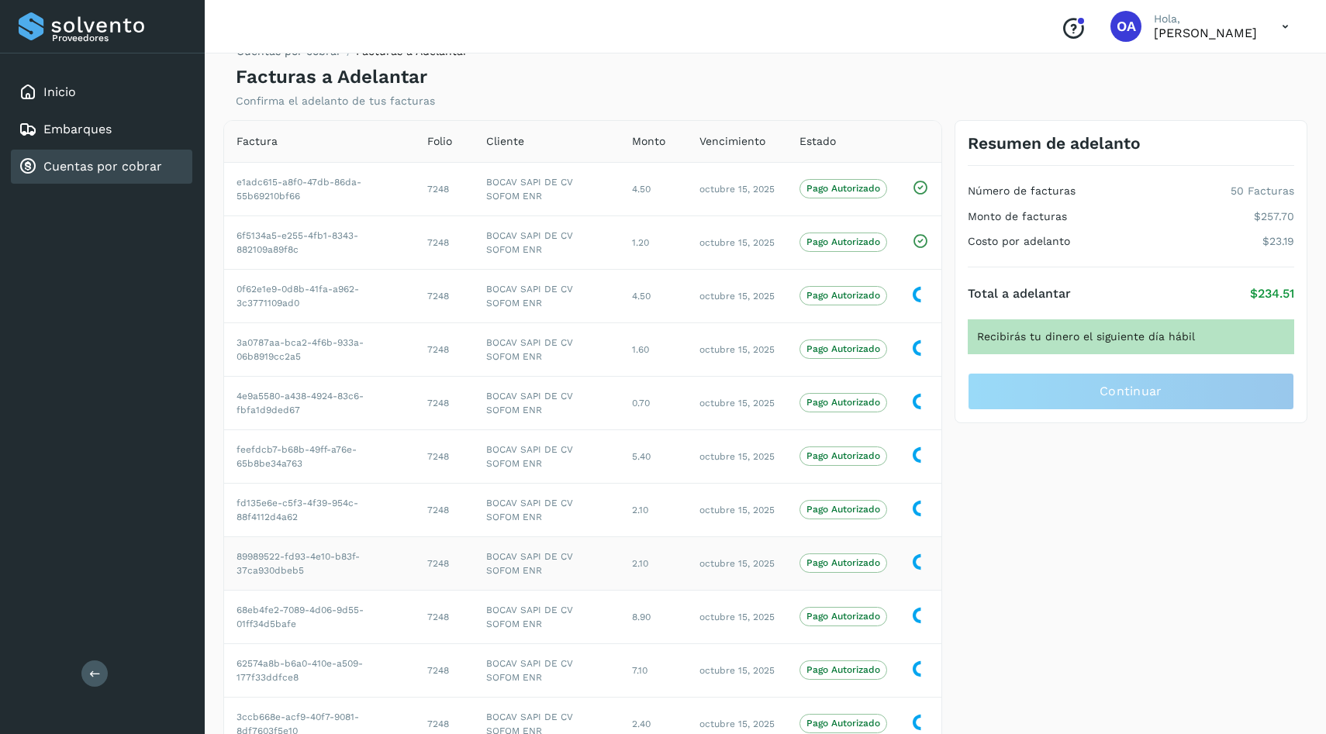
click at [866, 540] on td "Pago Autorizado" at bounding box center [843, 564] width 112 height 54
click at [1272, 296] on p "$234.51" at bounding box center [1272, 293] width 44 height 15
copy p "$234.51"
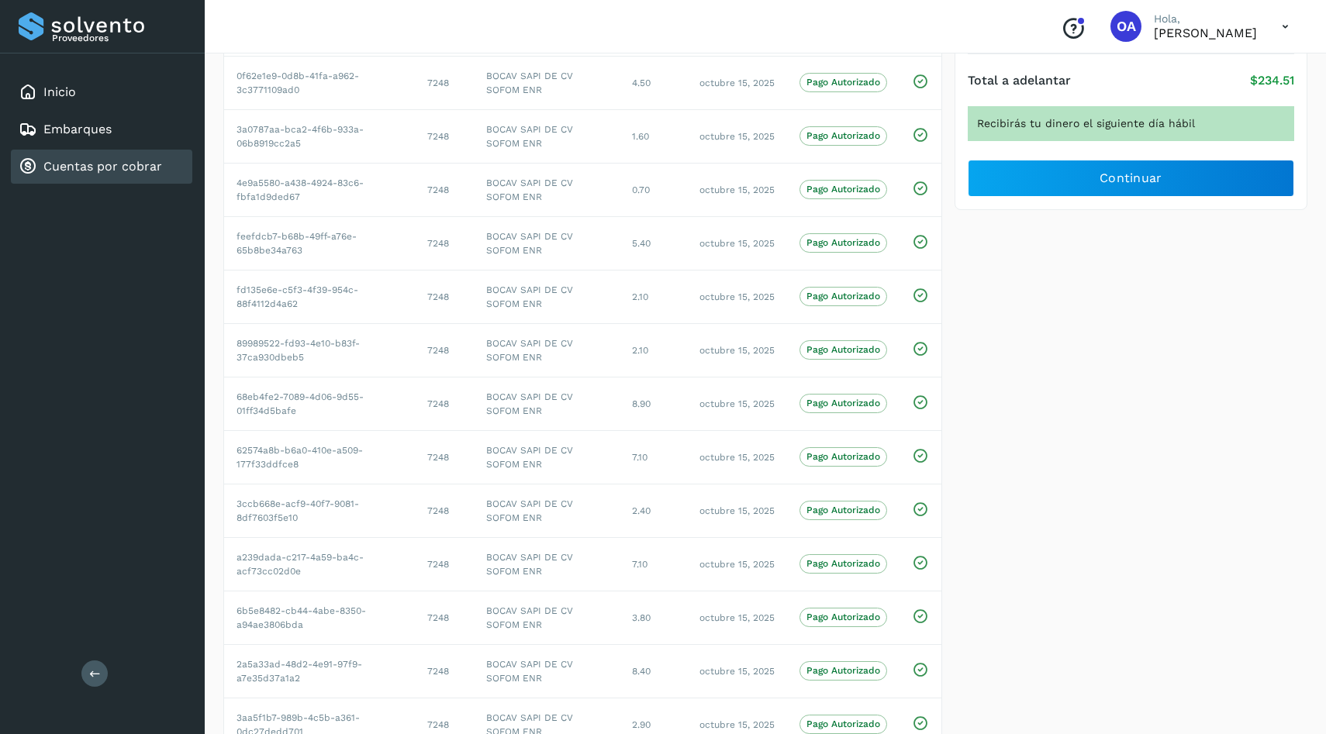
scroll to position [0, 0]
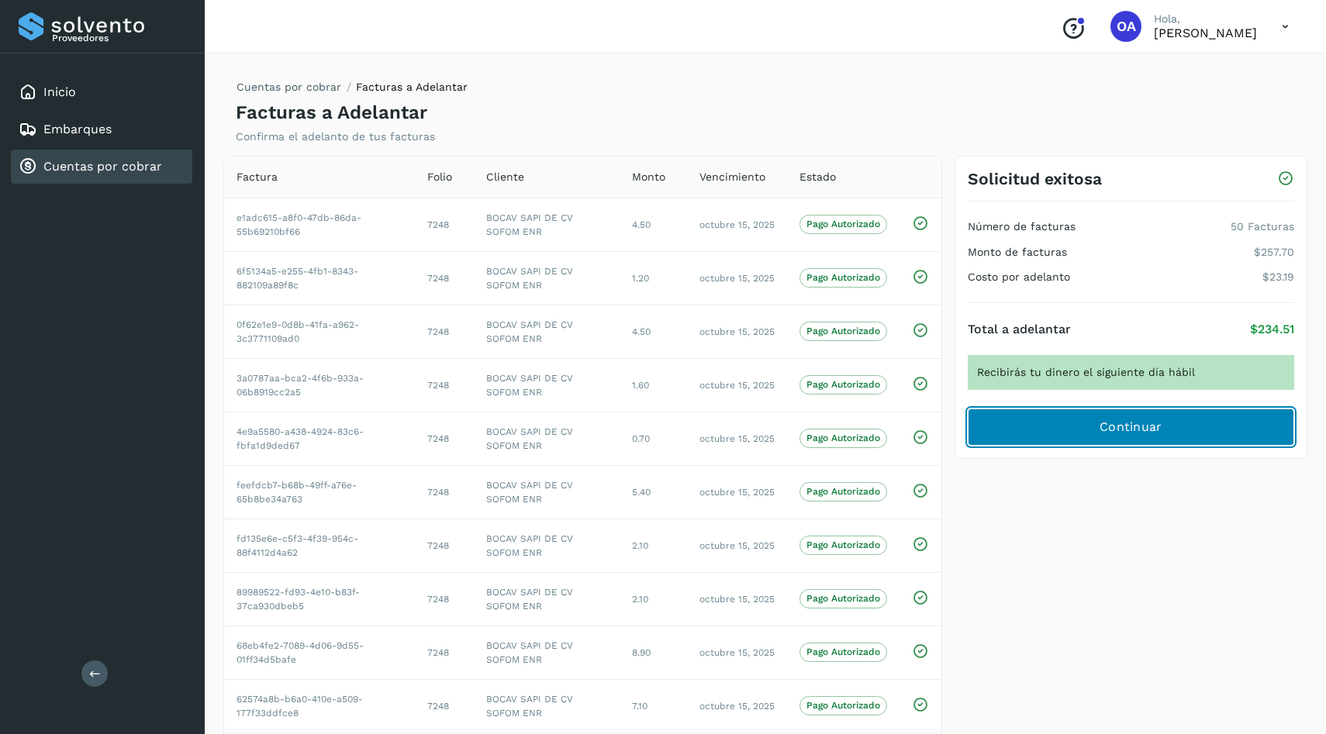
click at [1131, 430] on span "Continuar" at bounding box center [1131, 427] width 63 height 17
